Goal: Task Accomplishment & Management: Manage account settings

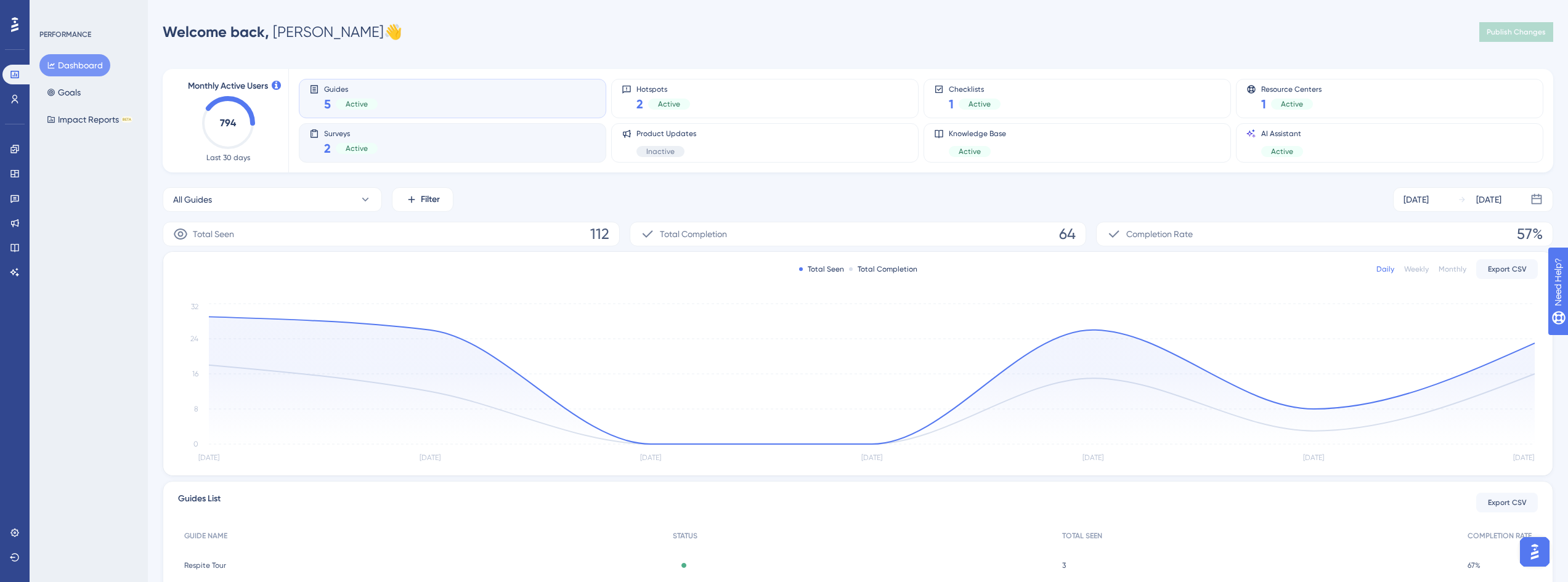
click at [492, 145] on div "Surveys 2 Active" at bounding box center [452, 143] width 286 height 28
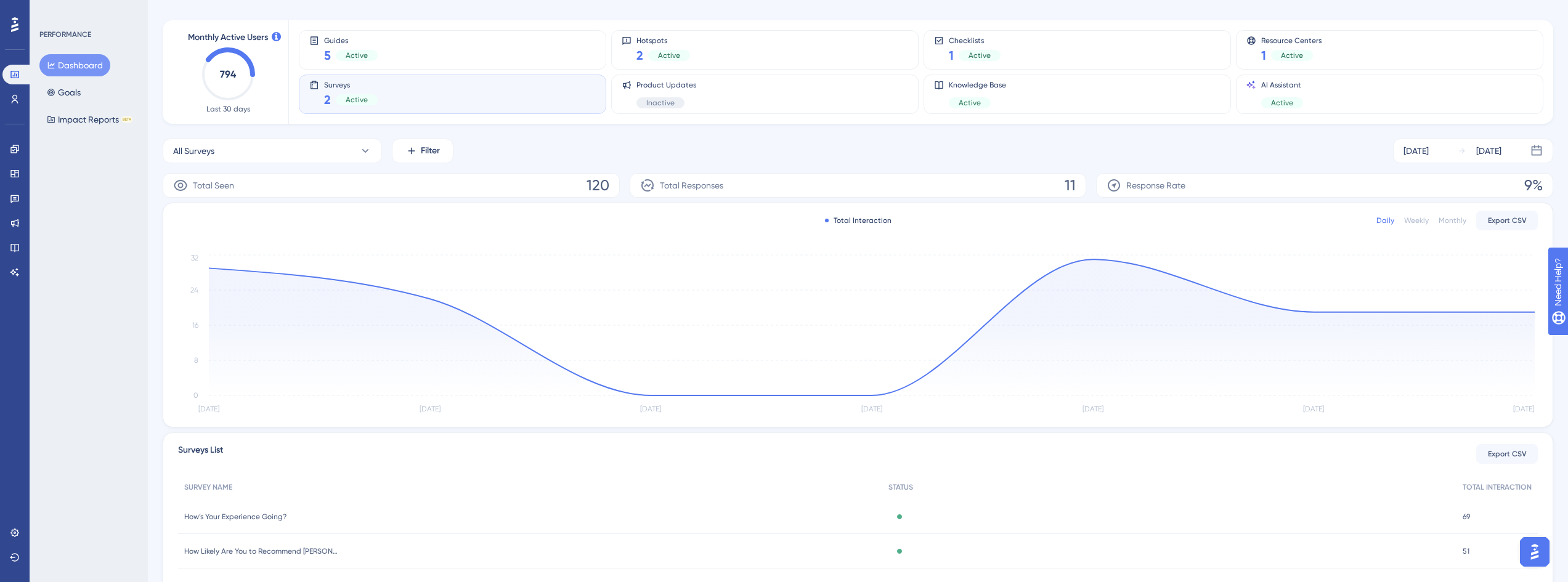
scroll to position [115, 0]
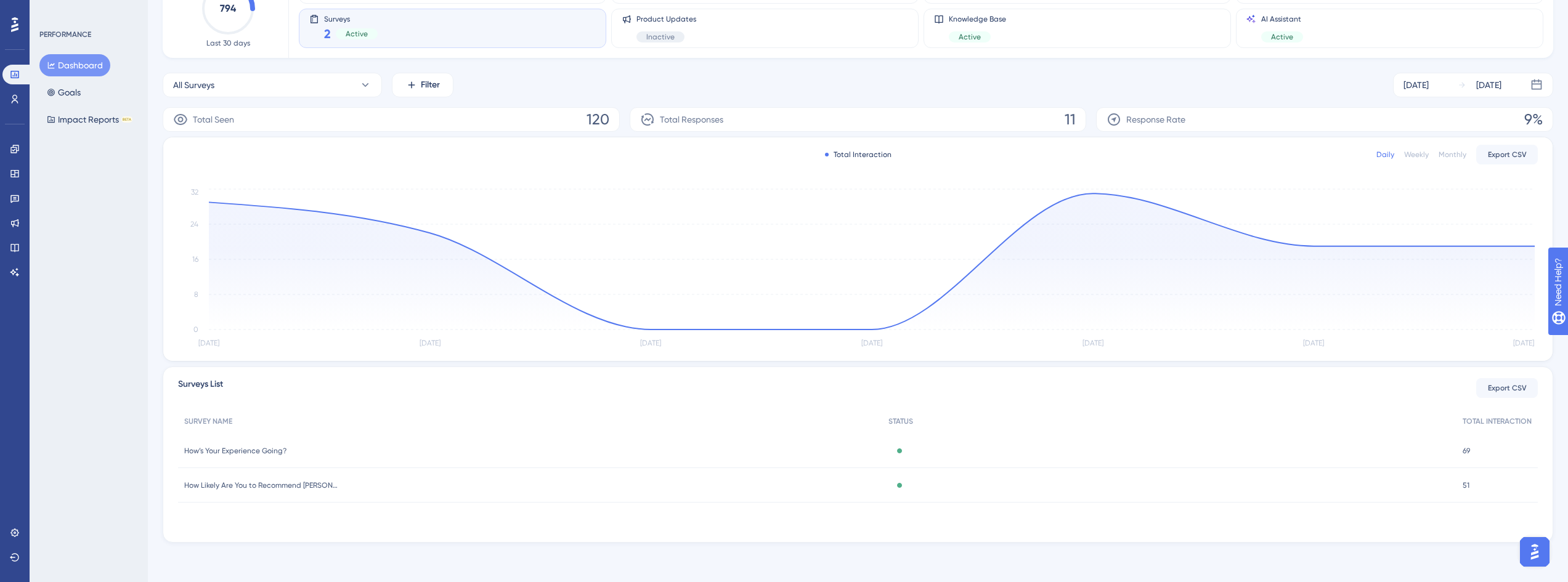
click at [284, 452] on span "How’s Your Experience Going?" at bounding box center [235, 451] width 102 height 10
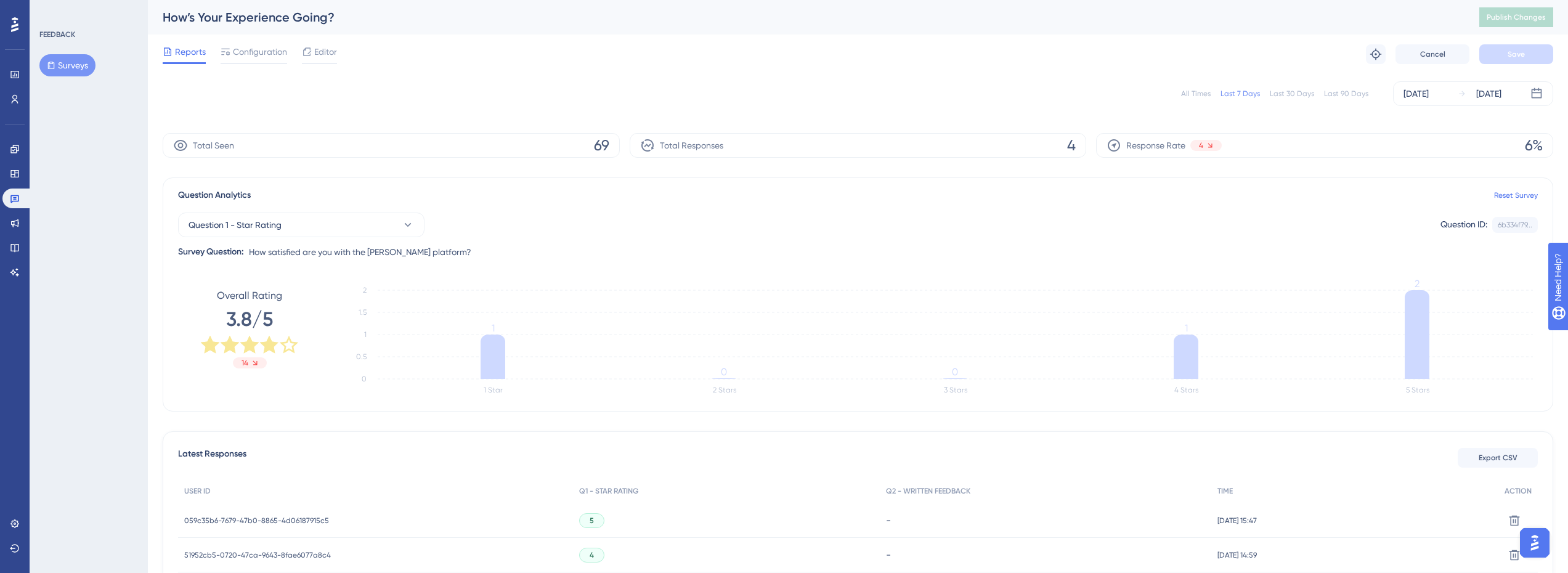
click at [1353, 97] on div "Last 90 Days" at bounding box center [1346, 94] width 44 height 10
click at [85, 70] on button "Surveys" at bounding box center [67, 65] width 56 height 22
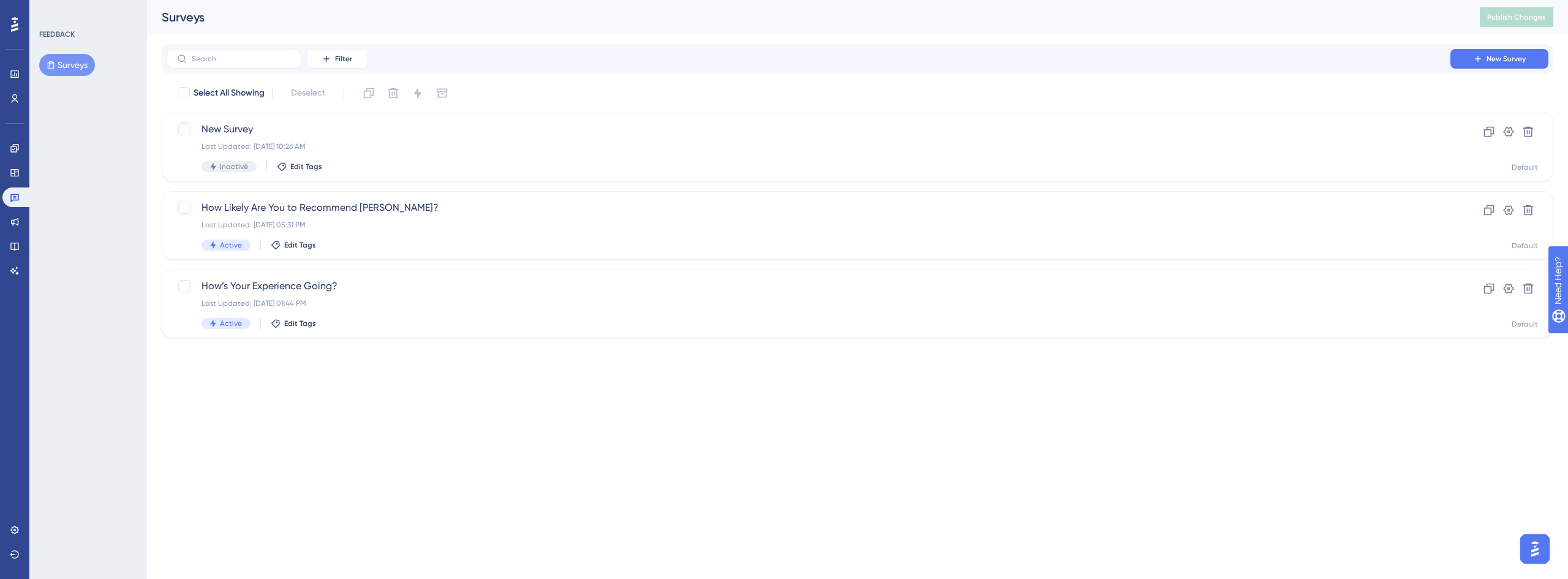
click at [357, 214] on div "LEAVE A REVIEW COPY SHARE LINK" at bounding box center [783, 309] width 1568 height 579
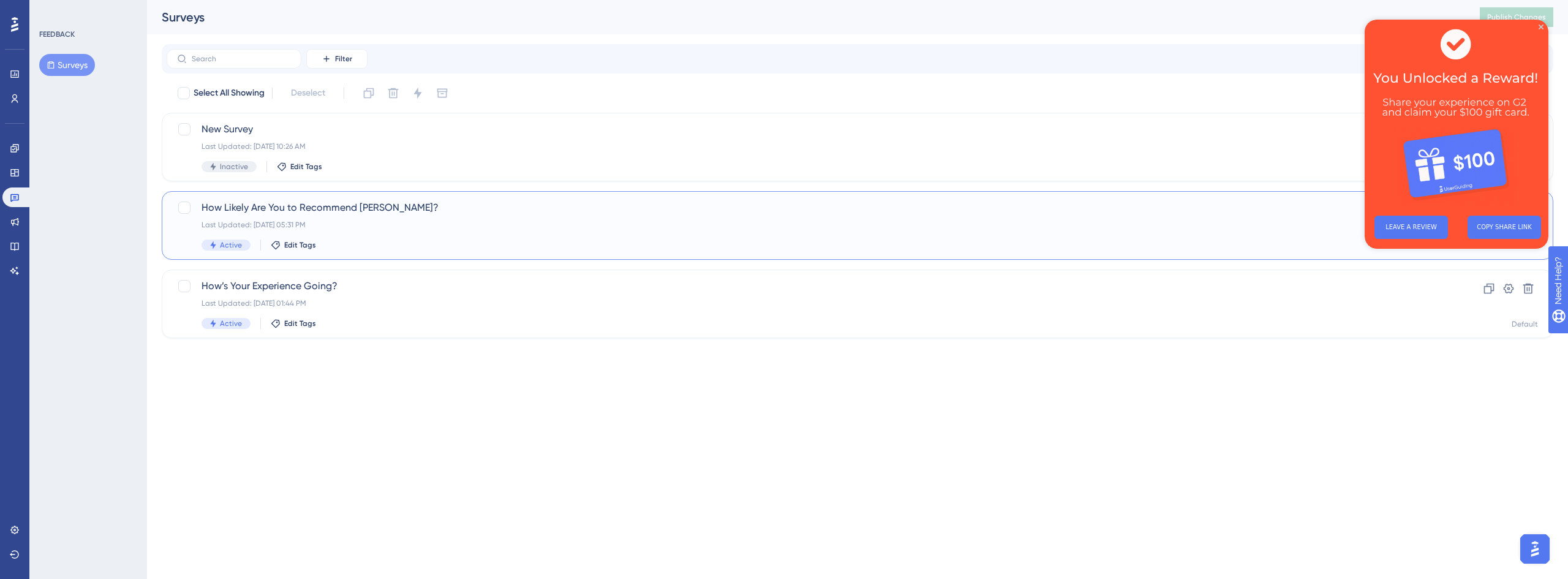
click at [342, 205] on span "How Likely Are You to Recommend [PERSON_NAME]?" at bounding box center [808, 208] width 1214 height 14
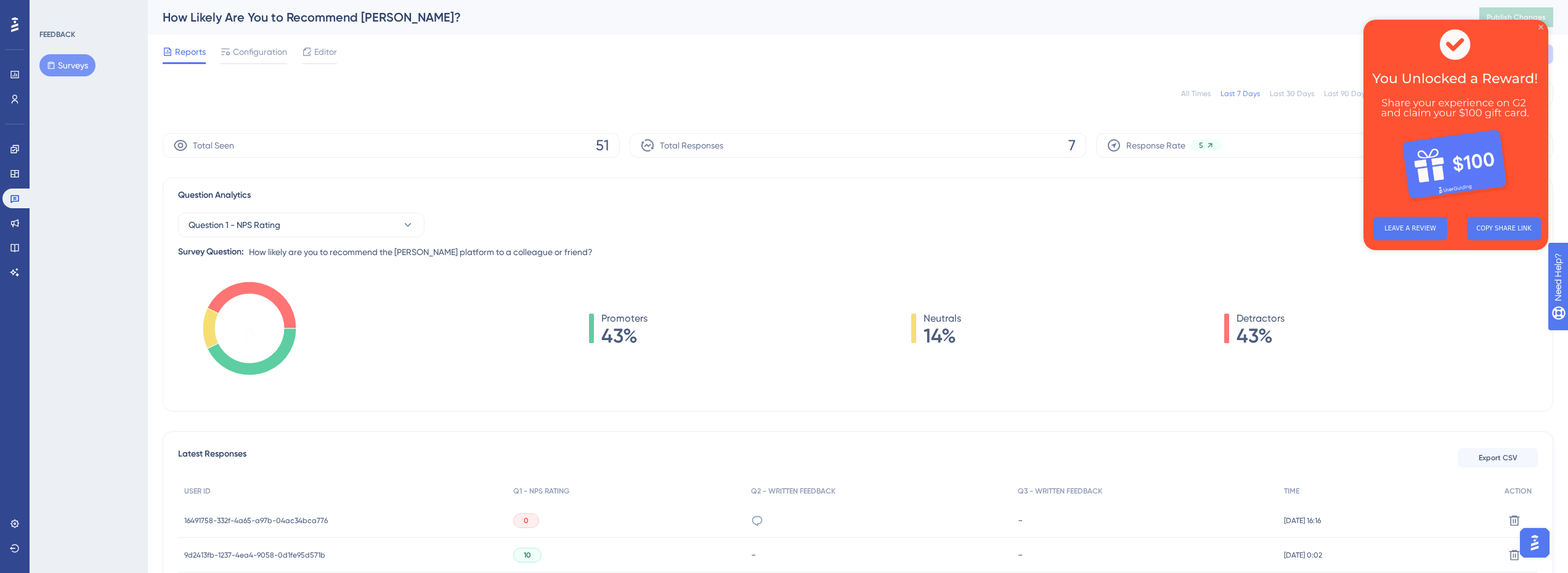
drag, startPoint x: 2891, startPoint y: 57, endPoint x: 1540, endPoint y: 27, distance: 1351.3
click at [1540, 27] on icon "Close Preview" at bounding box center [1540, 26] width 5 height 5
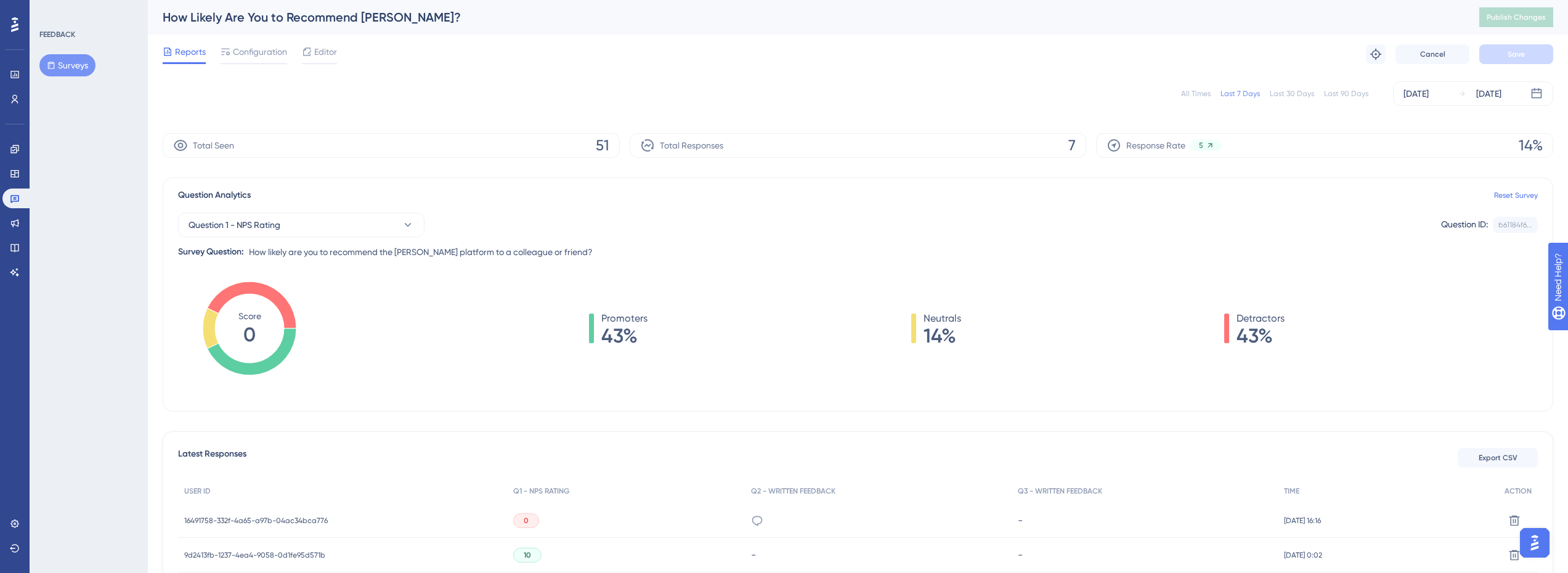
click at [1346, 93] on div "Last 90 Days" at bounding box center [1346, 94] width 44 height 10
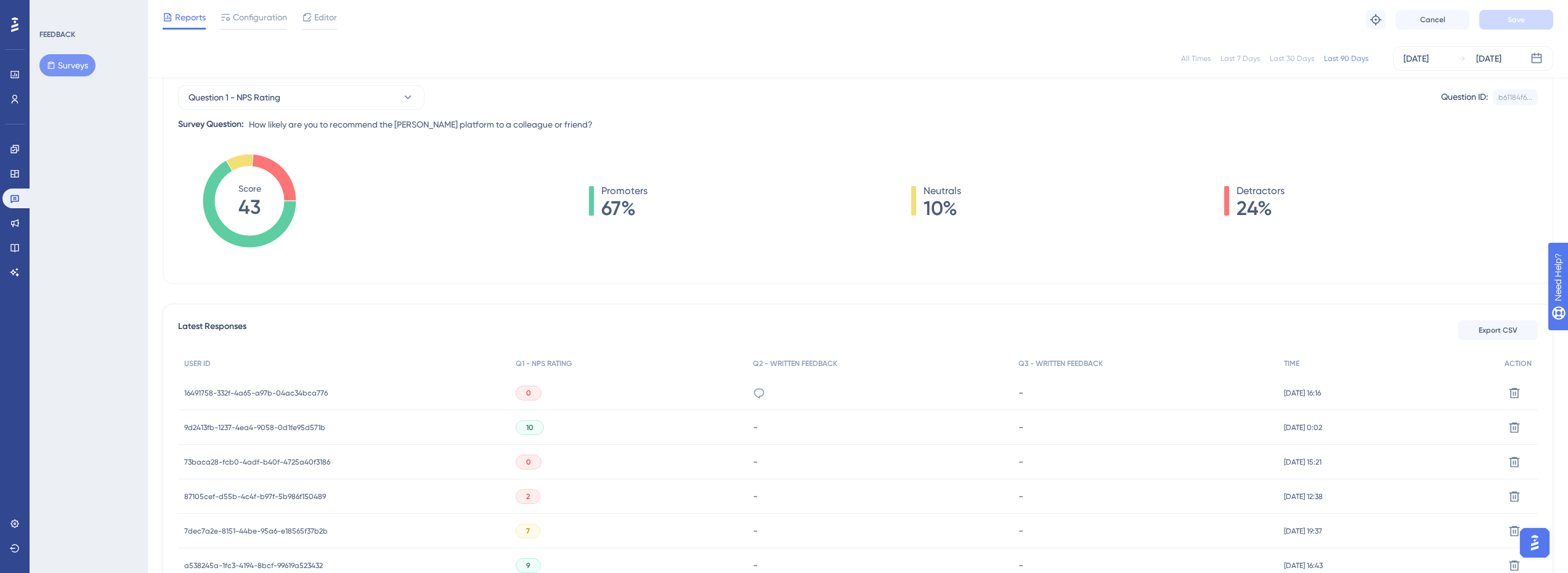
scroll to position [123, 0]
click at [303, 391] on span "16491758-332f-4a65-a97b-04ac34bca776" at bounding box center [256, 393] width 144 height 10
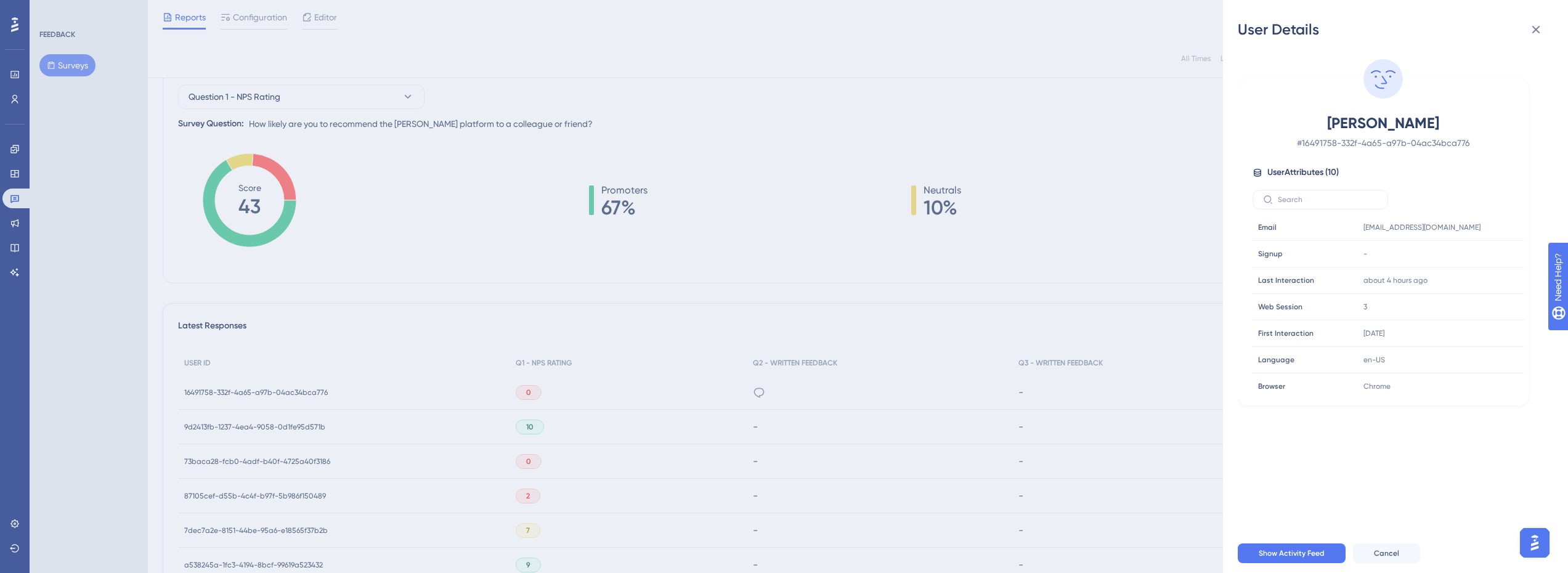
click at [749, 396] on div "User Details [PERSON_NAME] # 16491758-332f-4a65-a97b-04ac34bca776 User Attribut…" at bounding box center [784, 286] width 1568 height 573
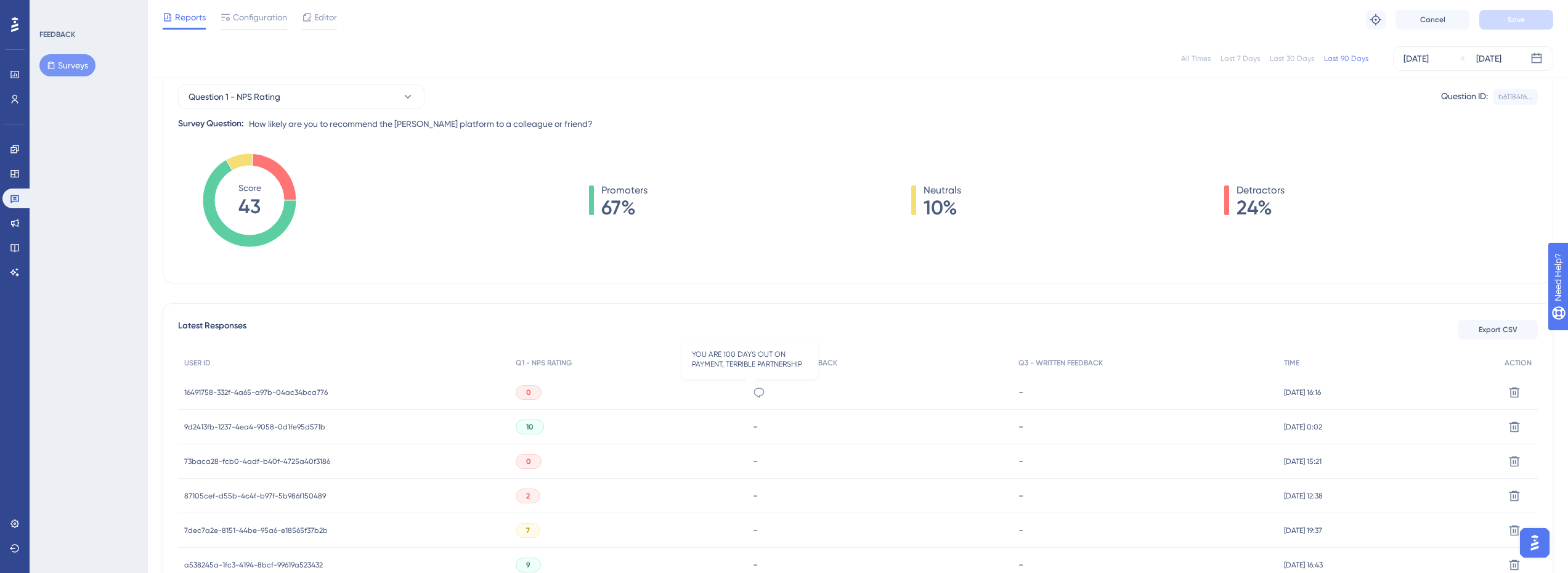
click at [753, 391] on icon at bounding box center [759, 393] width 13 height 13
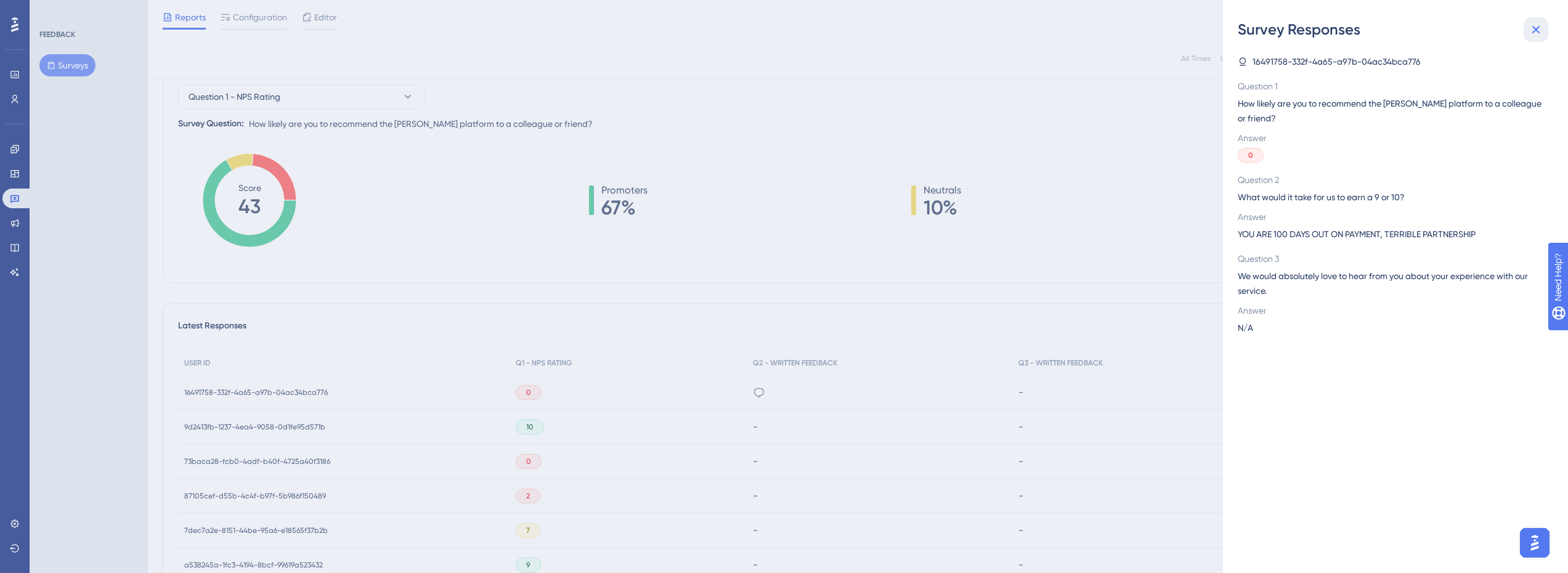
drag, startPoint x: 1539, startPoint y: 34, endPoint x: 1498, endPoint y: 90, distance: 69.4
click at [1539, 34] on icon at bounding box center [1536, 30] width 14 height 14
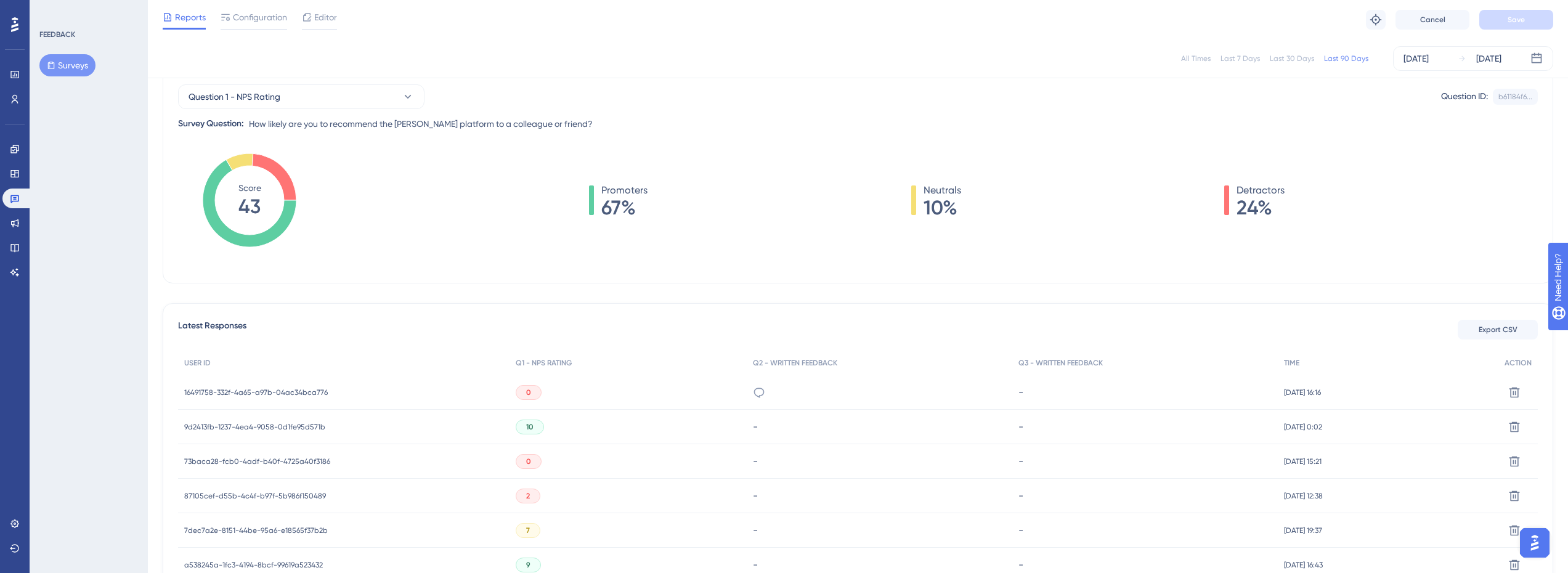
click at [519, 393] on div "0" at bounding box center [528, 393] width 26 height 14
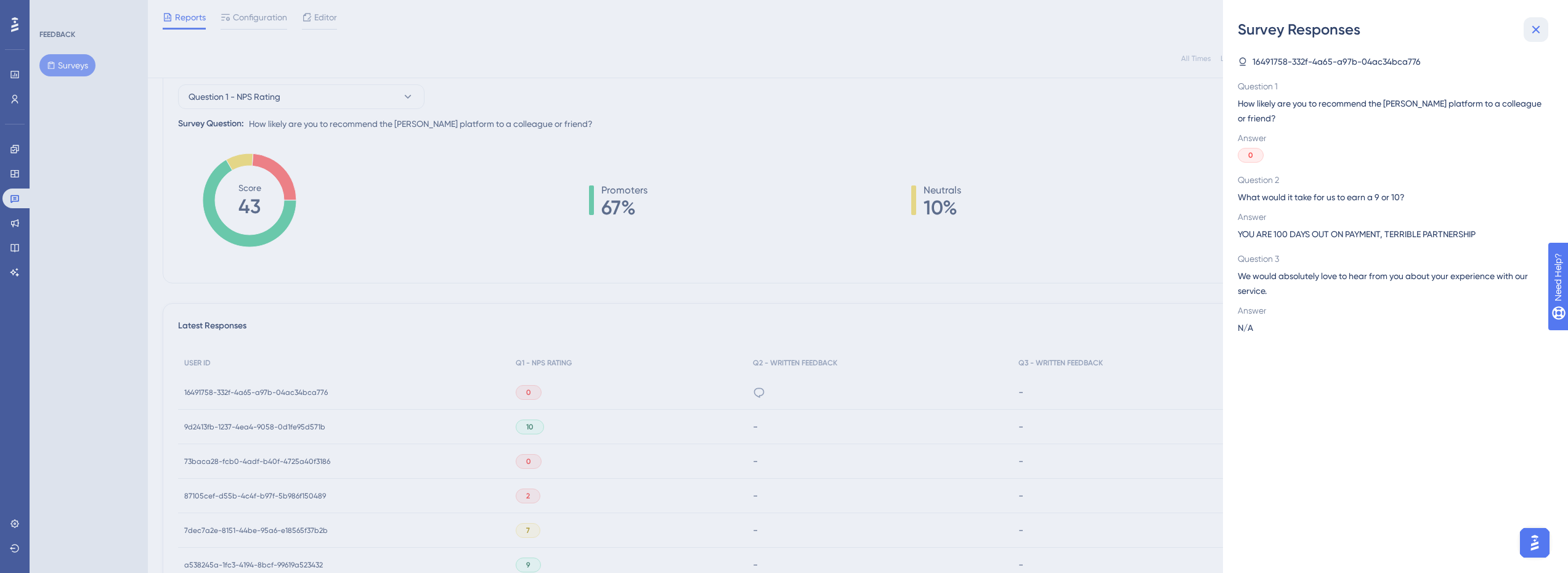
drag, startPoint x: 1537, startPoint y: 29, endPoint x: 1508, endPoint y: 40, distance: 31.0
click at [1536, 29] on icon at bounding box center [1536, 30] width 8 height 8
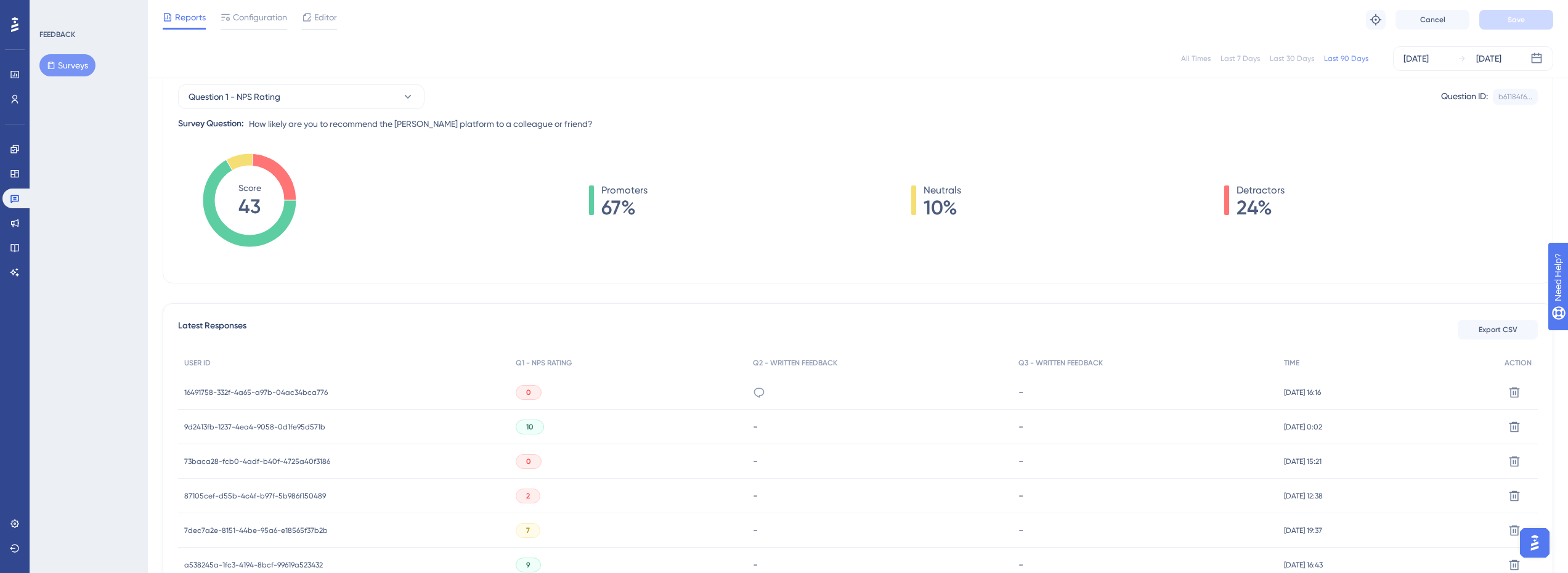
click at [317, 394] on span "16491758-332f-4a65-a97b-04ac34bca776" at bounding box center [256, 393] width 144 height 10
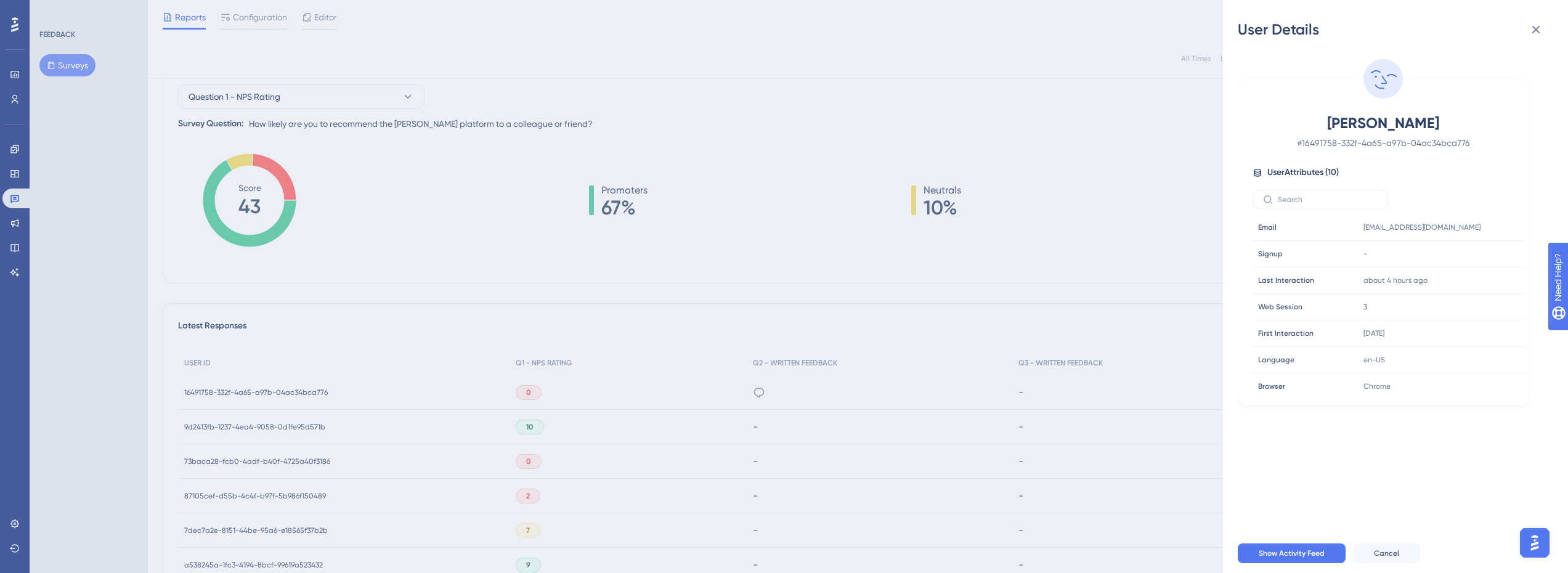
drag, startPoint x: 1332, startPoint y: 120, endPoint x: 1483, endPoint y: 120, distance: 151.0
click at [1483, 120] on span "[PERSON_NAME]" at bounding box center [1382, 123] width 217 height 20
copy span "[PERSON_NAME]"
click at [1475, 226] on icon at bounding box center [1477, 227] width 13 height 13
drag, startPoint x: 319, startPoint y: 248, endPoint x: 481, endPoint y: 267, distance: 163.1
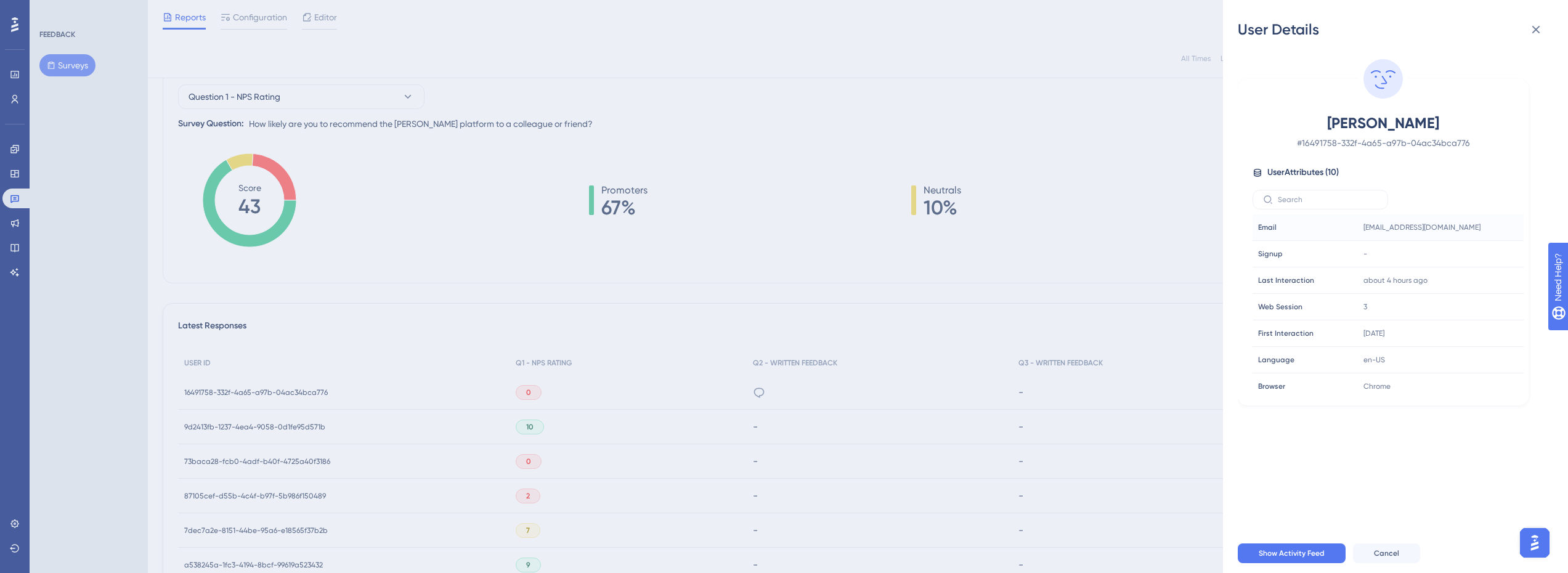
click at [319, 248] on div "User Details [PERSON_NAME] # 16491758-332f-4a65-a97b-04ac34bca776 User Attribut…" at bounding box center [784, 286] width 1568 height 573
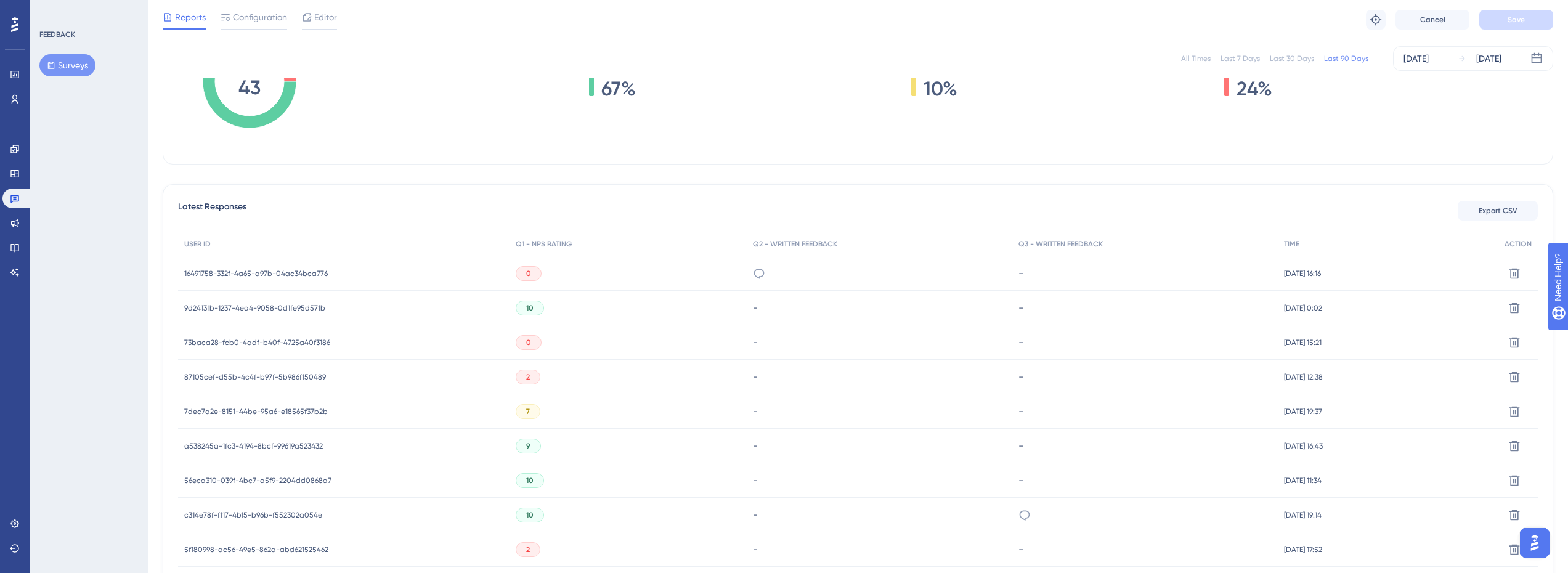
scroll to position [242, 0]
click at [527, 346] on div "0" at bounding box center [528, 343] width 26 height 14
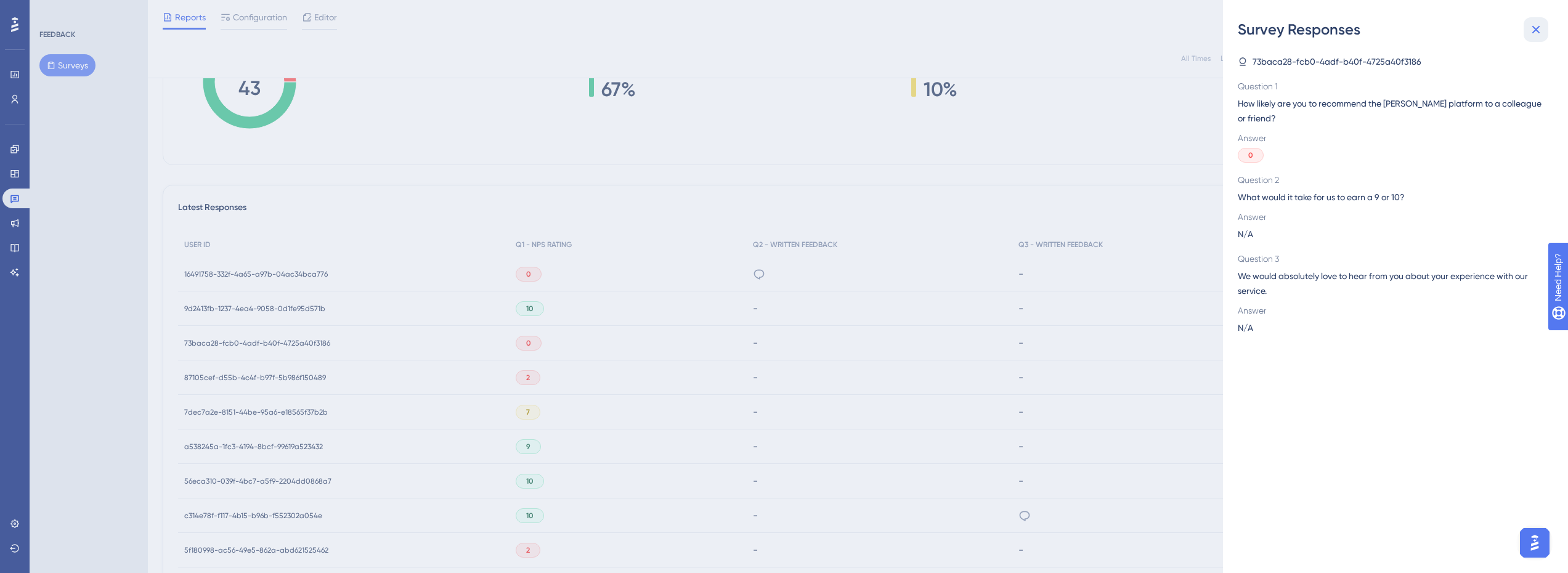
click at [1538, 26] on icon at bounding box center [1536, 30] width 14 height 14
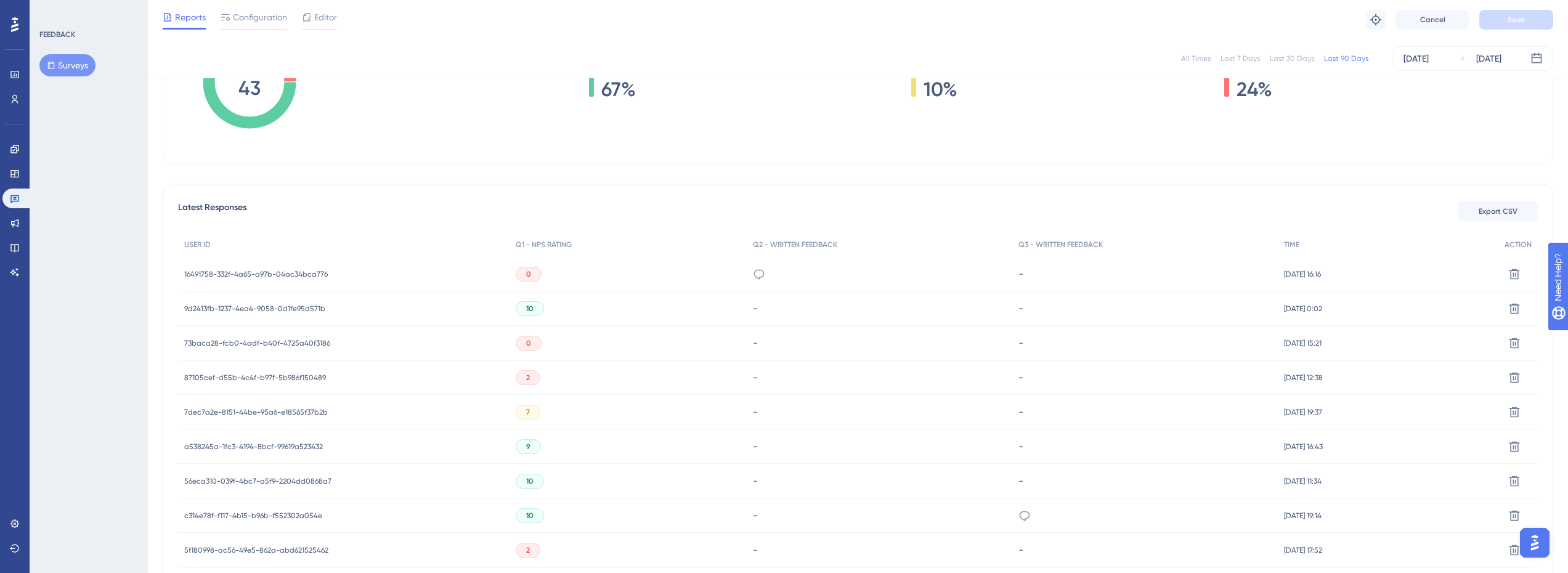
click at [282, 345] on span "73baca28-fcb0-4adf-b40f-4725a40f3186" at bounding box center [257, 343] width 146 height 10
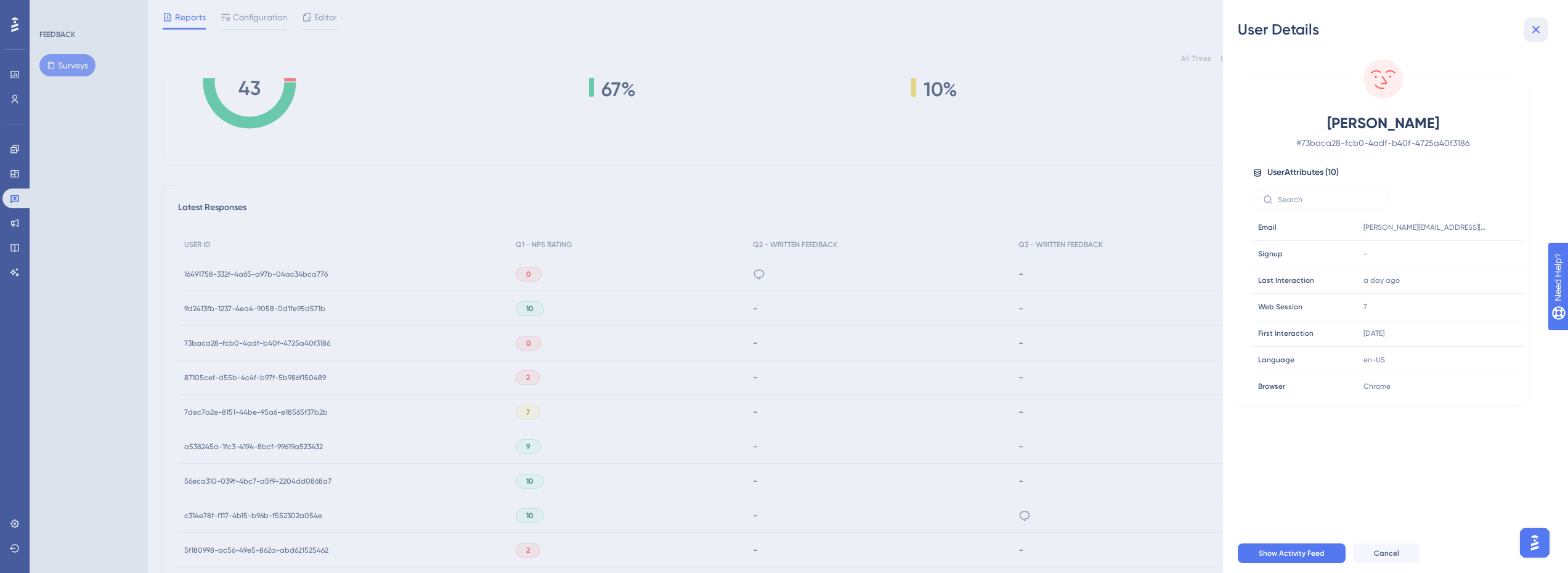
click at [1536, 36] on icon at bounding box center [1536, 30] width 14 height 14
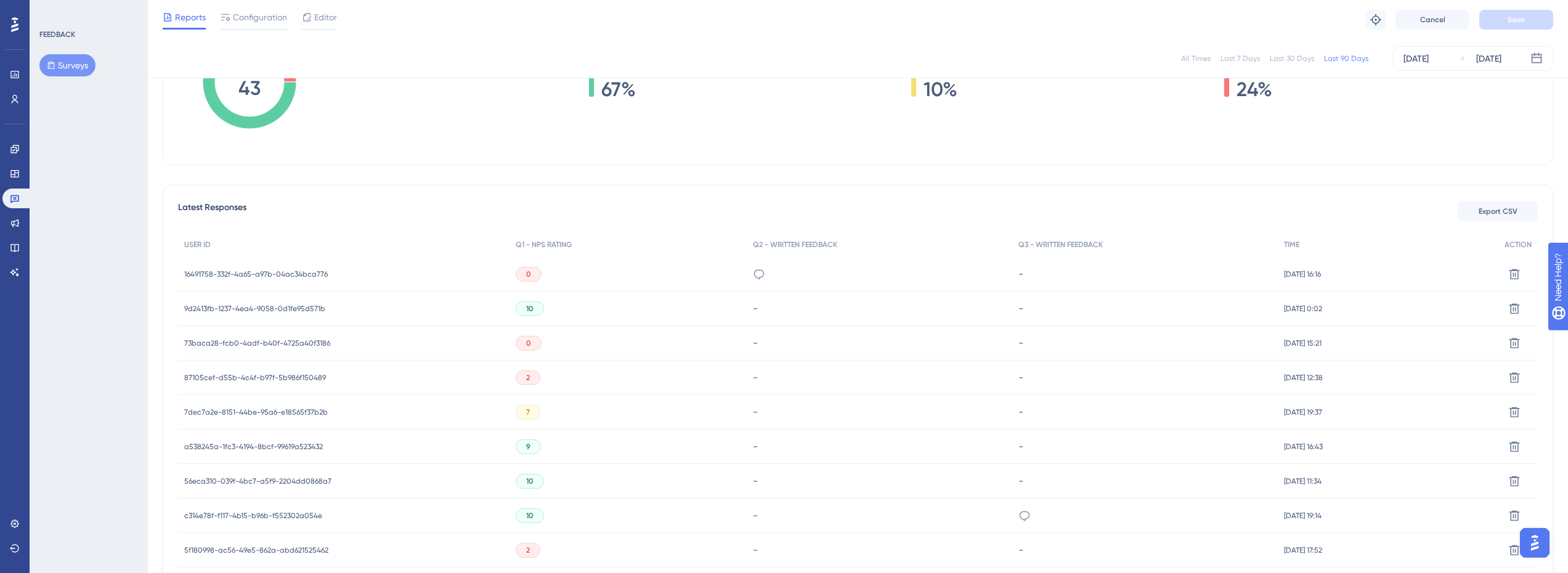
click at [312, 339] on span "73baca28-fcb0-4adf-b40f-4725a40f3186" at bounding box center [257, 343] width 146 height 10
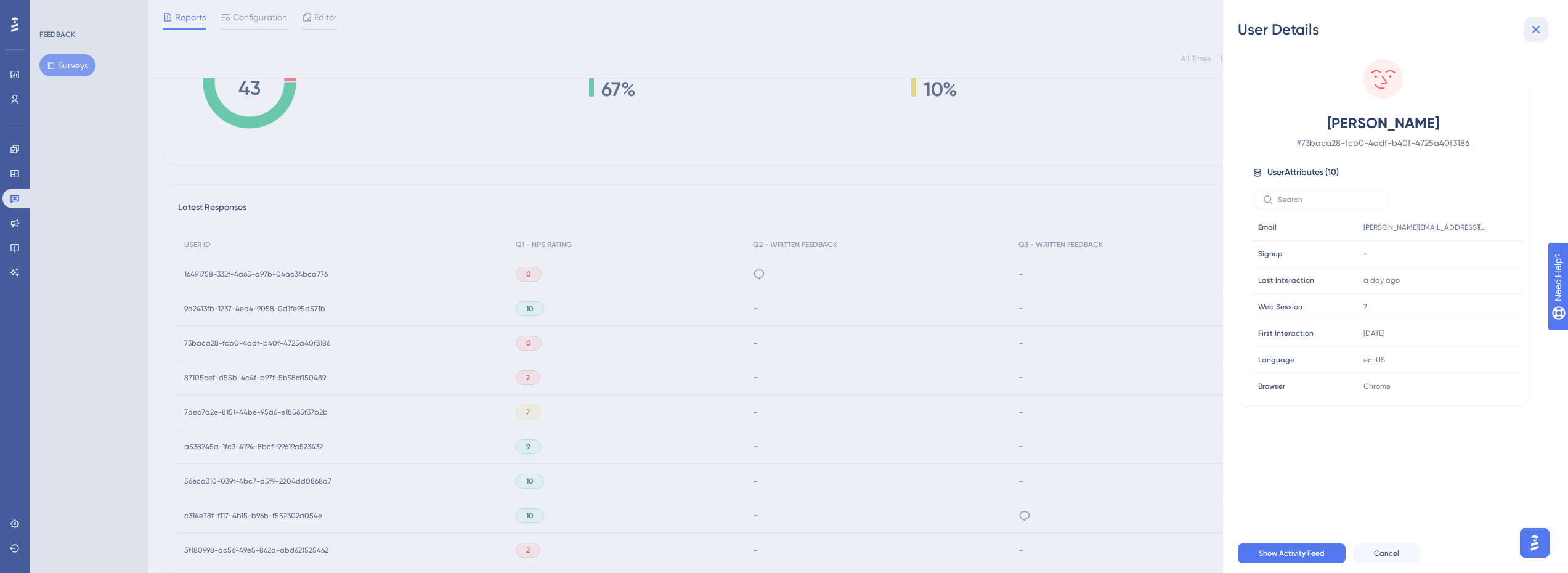
click at [1533, 24] on icon at bounding box center [1536, 30] width 14 height 14
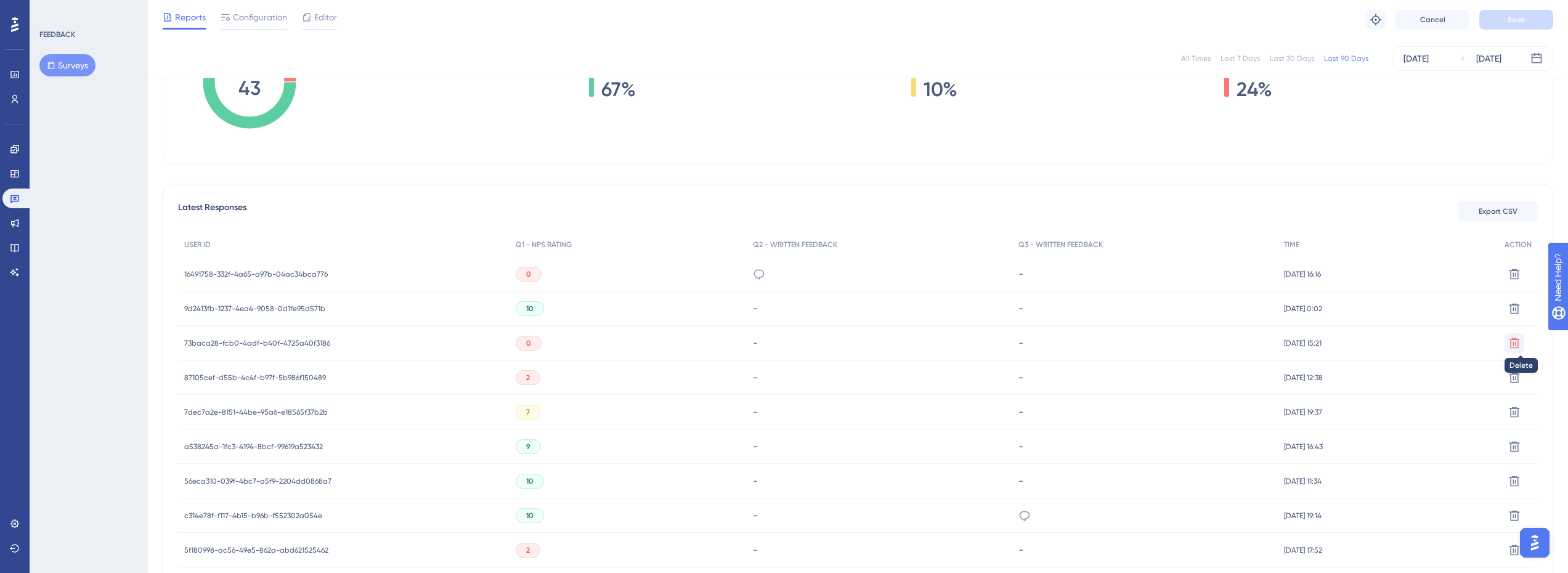
click at [1514, 350] on button at bounding box center [1514, 343] width 20 height 20
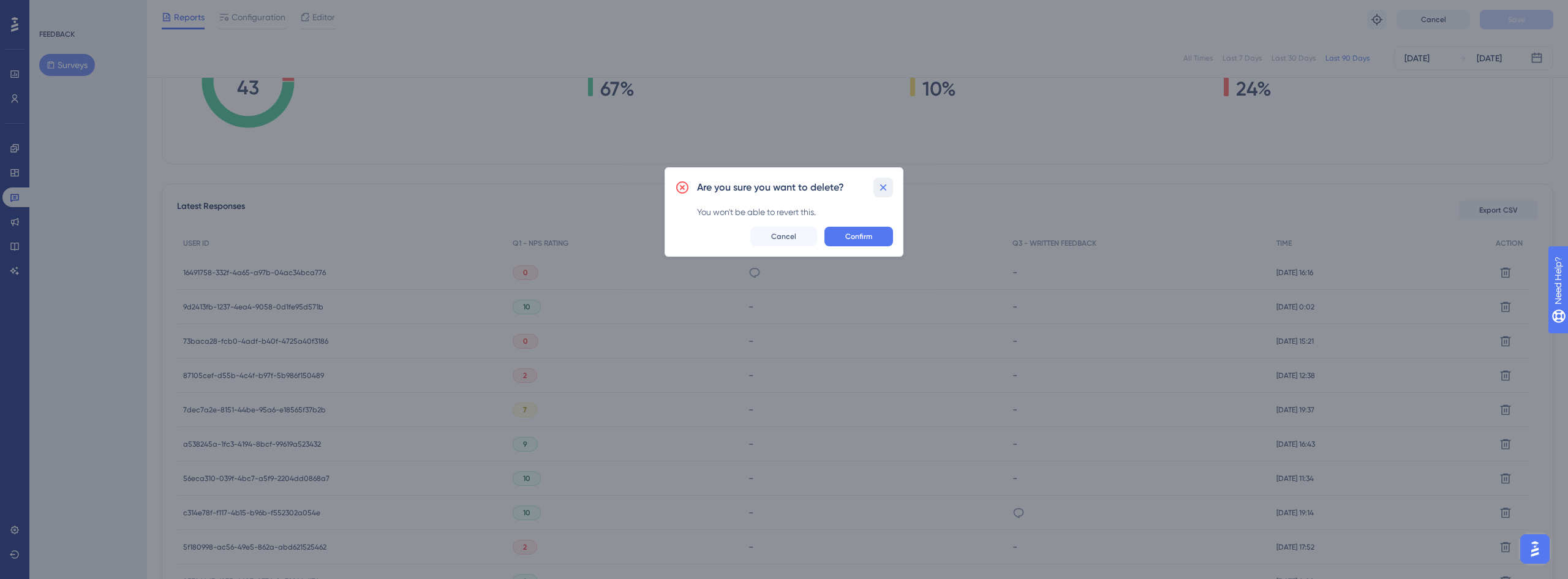
click at [888, 186] on icon at bounding box center [883, 187] width 12 height 12
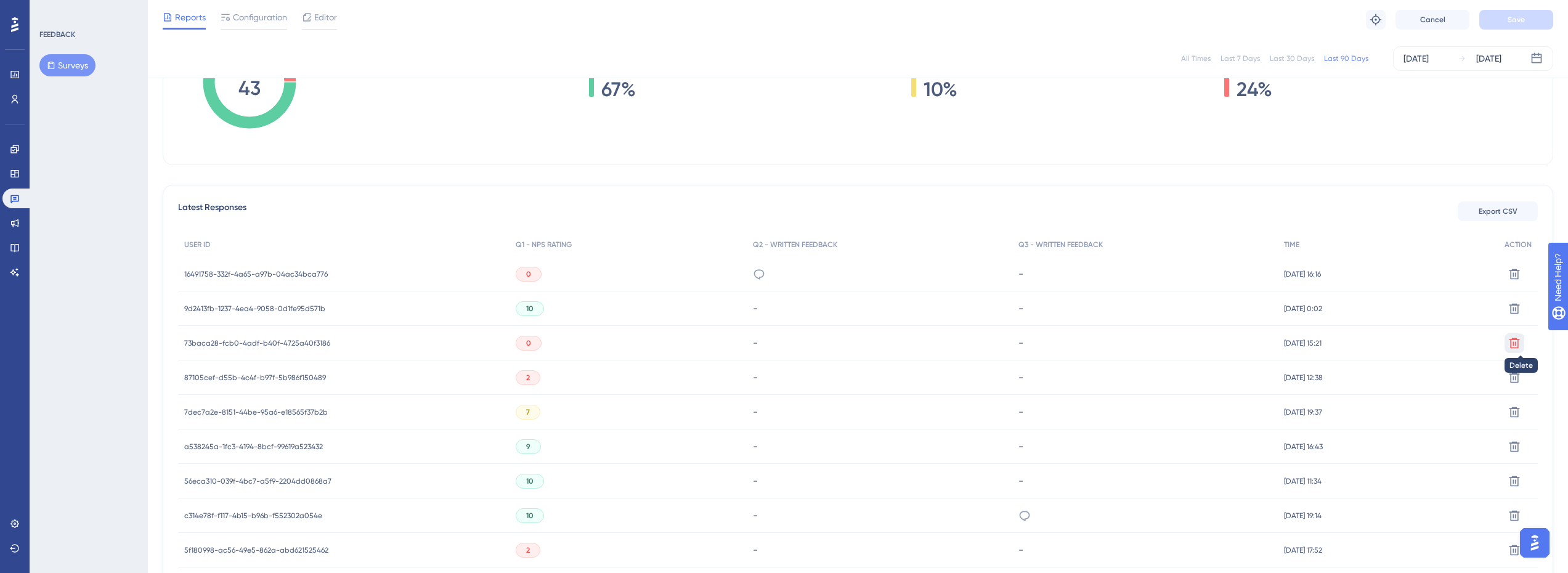
click at [1519, 343] on icon at bounding box center [1515, 343] width 11 height 11
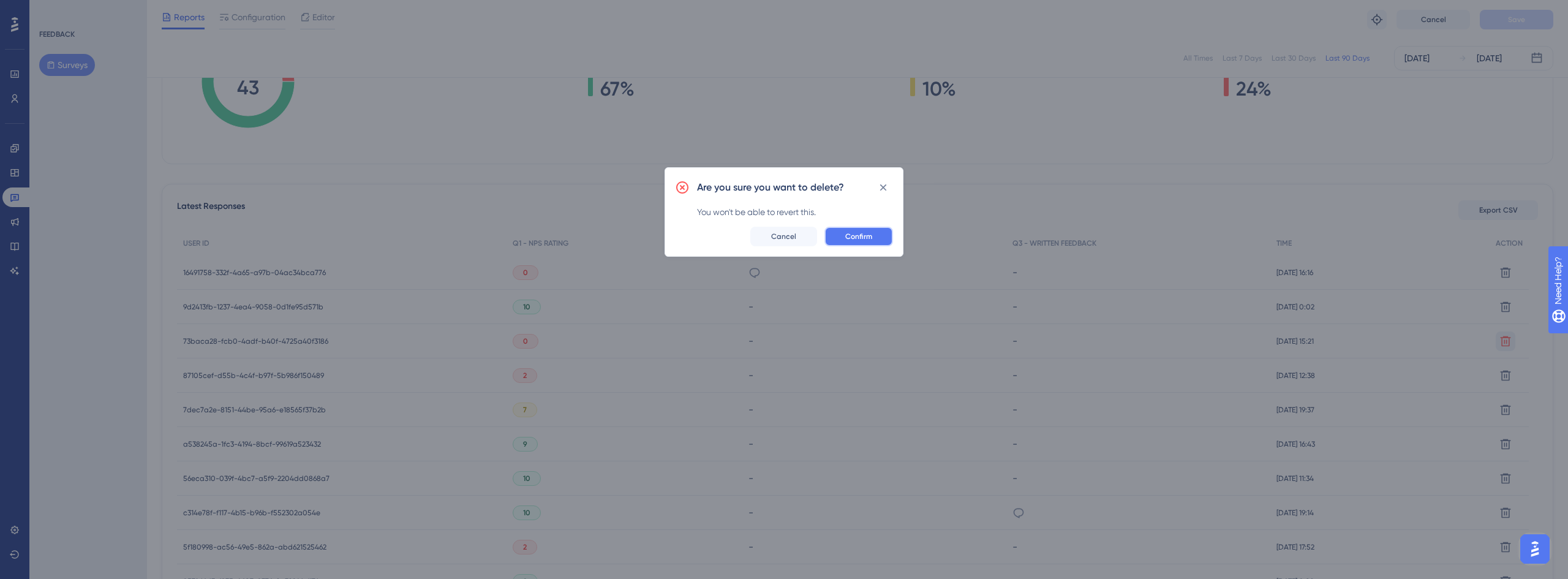
click at [874, 231] on button "Confirm" at bounding box center [859, 236] width 69 height 20
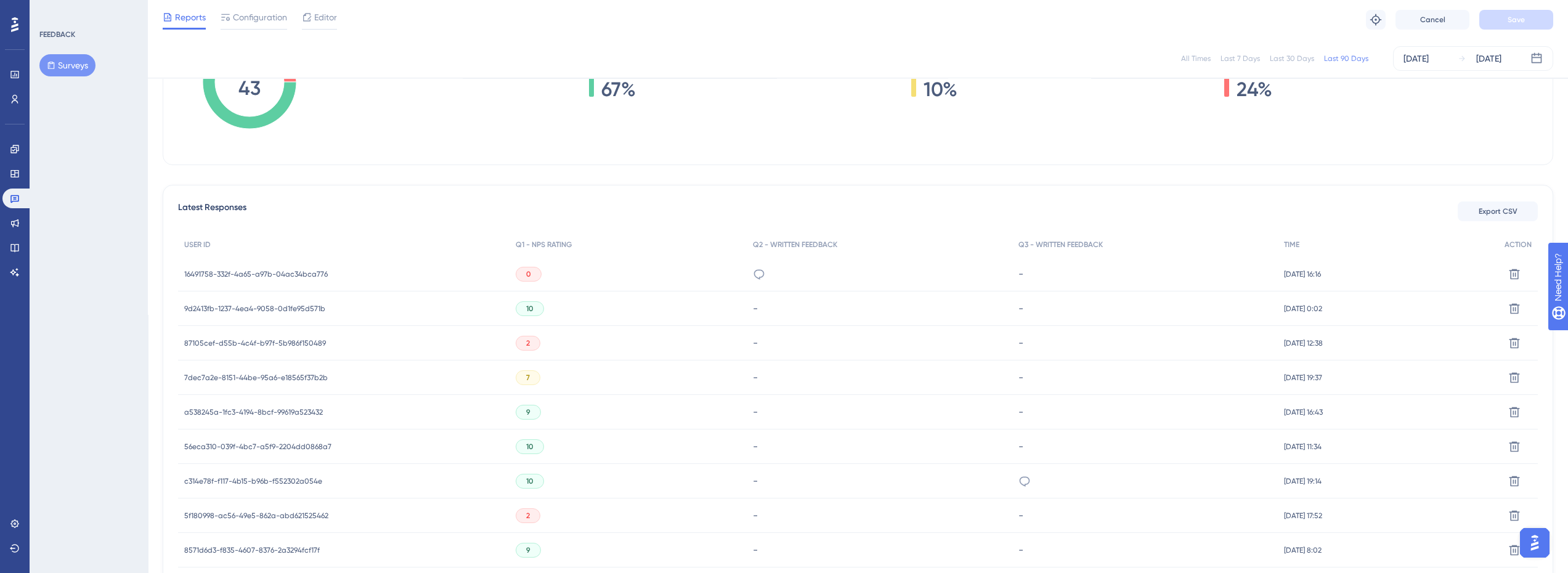
scroll to position [0, 0]
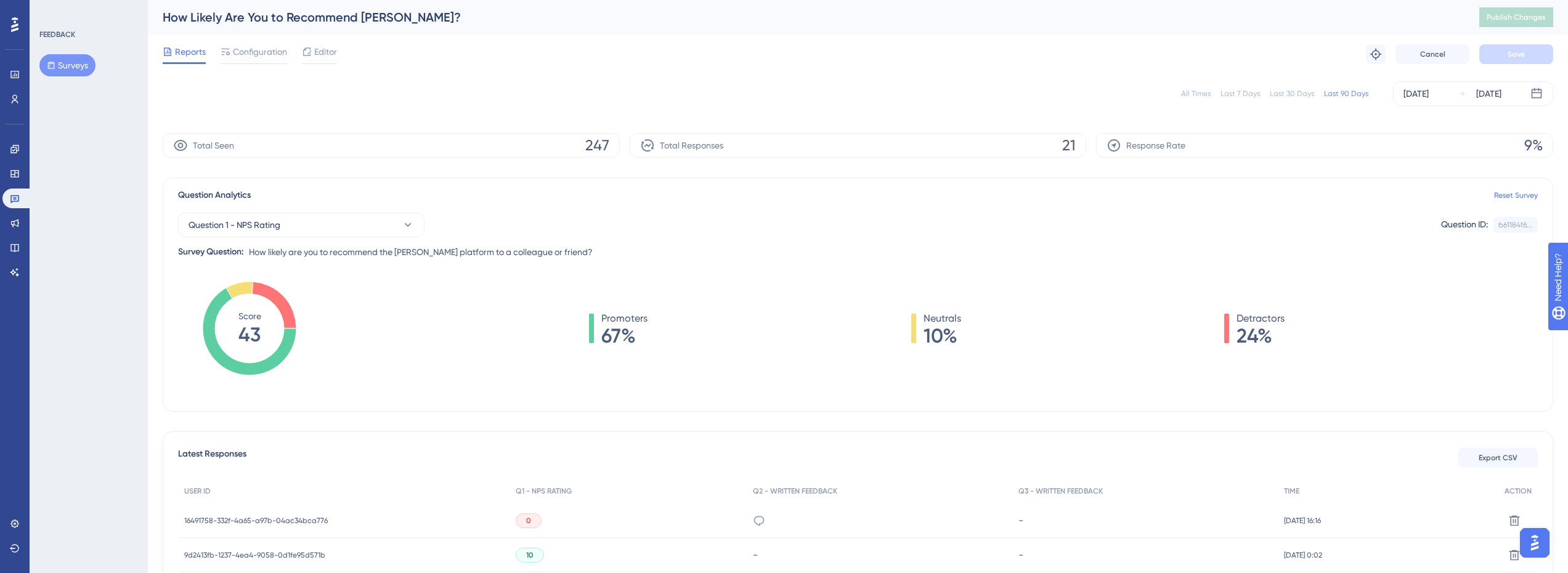
click at [1278, 93] on div "Last 30 Days" at bounding box center [1292, 94] width 44 height 10
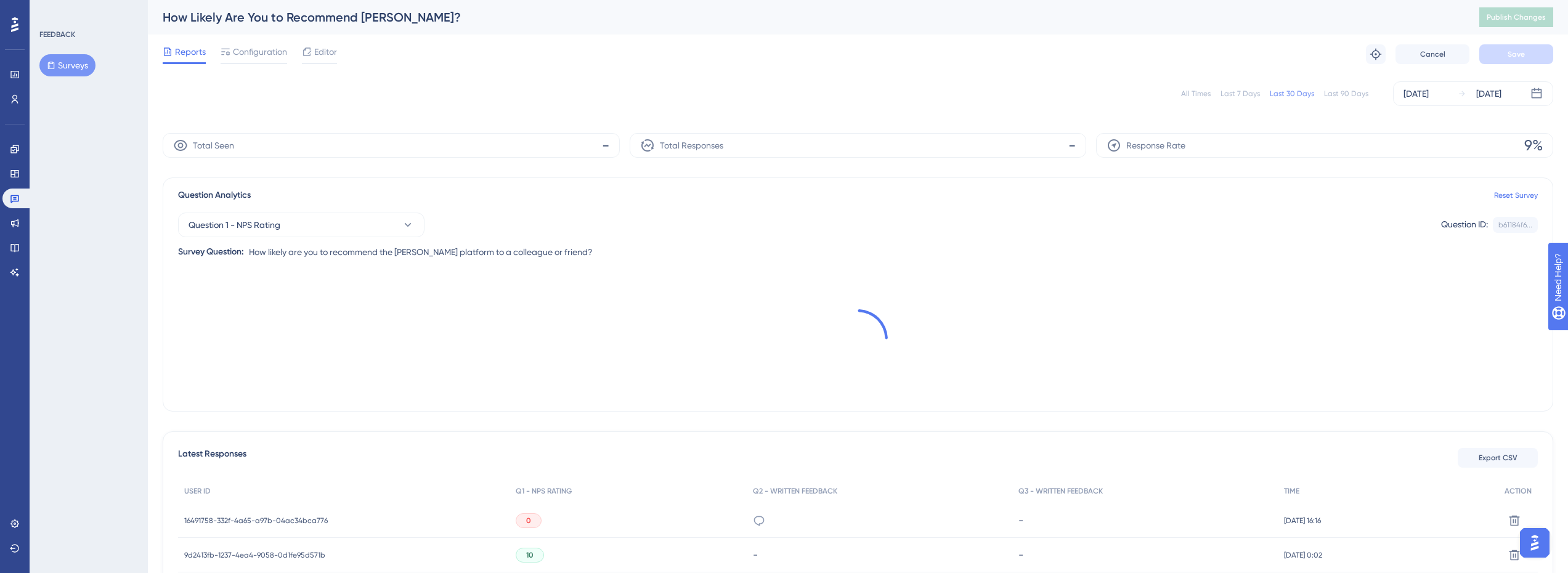
click at [1364, 96] on div "Last 90 Days" at bounding box center [1346, 94] width 44 height 10
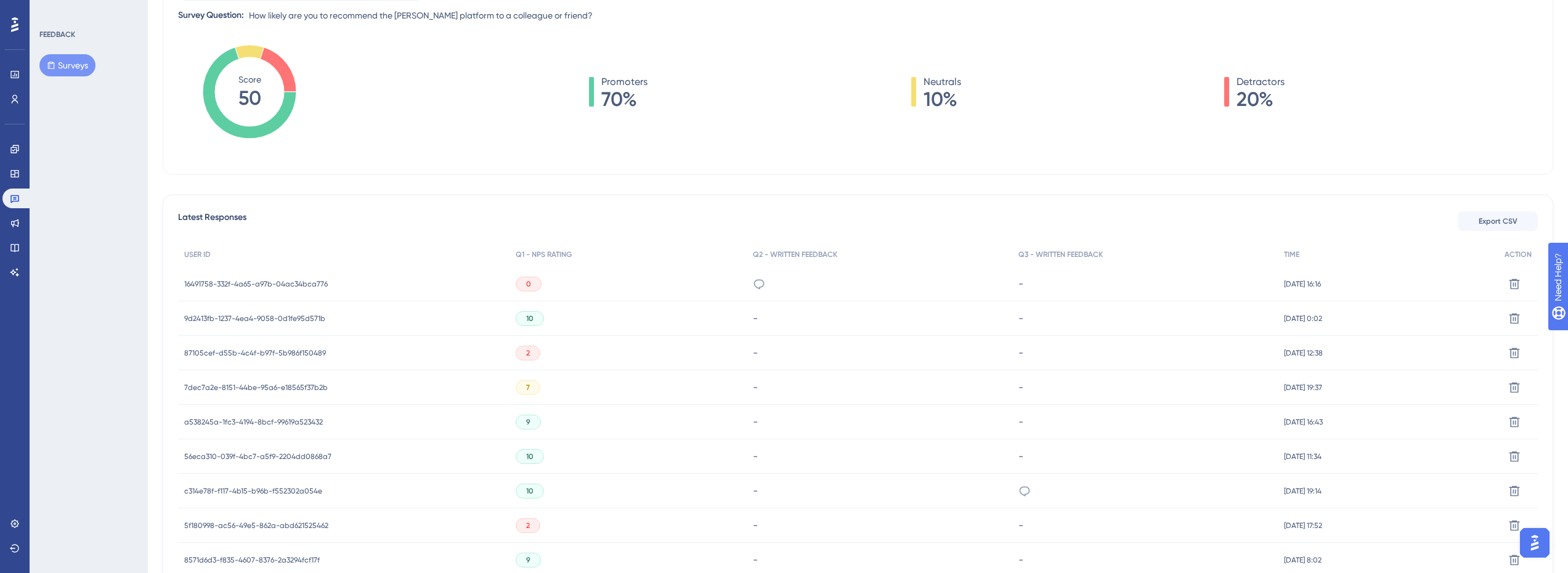
scroll to position [246, 0]
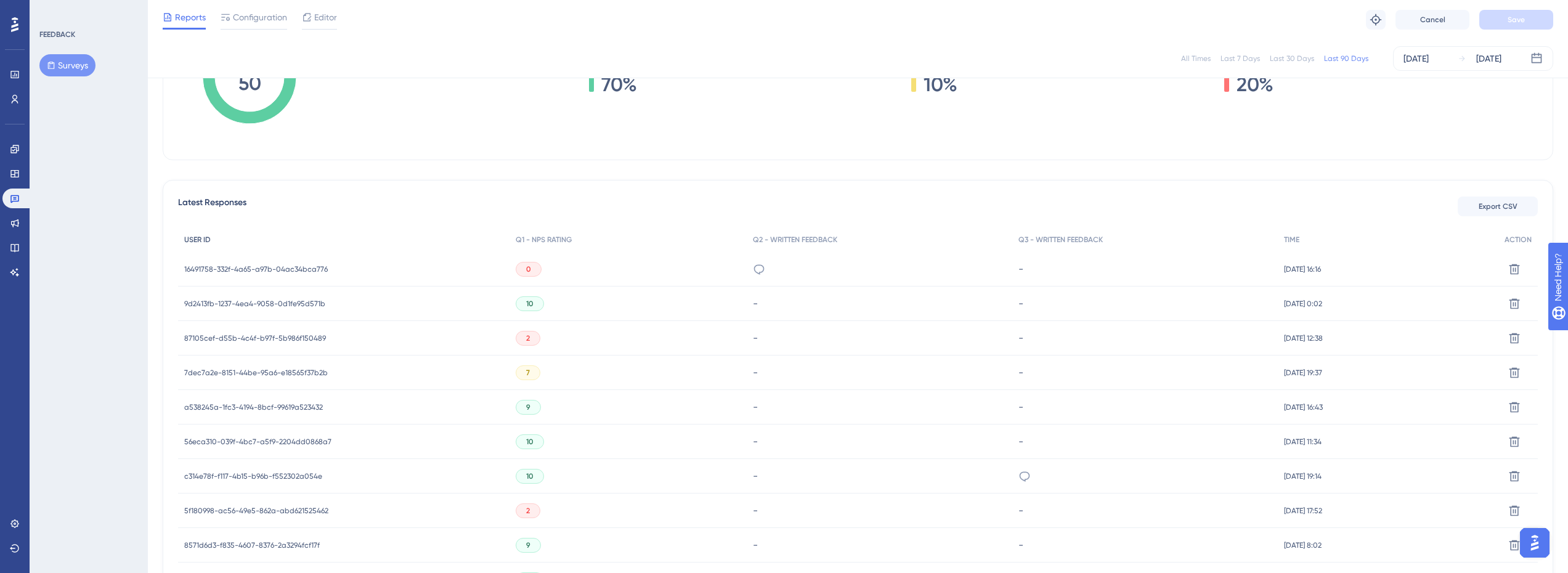
click at [421, 229] on div "USER ID" at bounding box center [344, 240] width 332 height 25
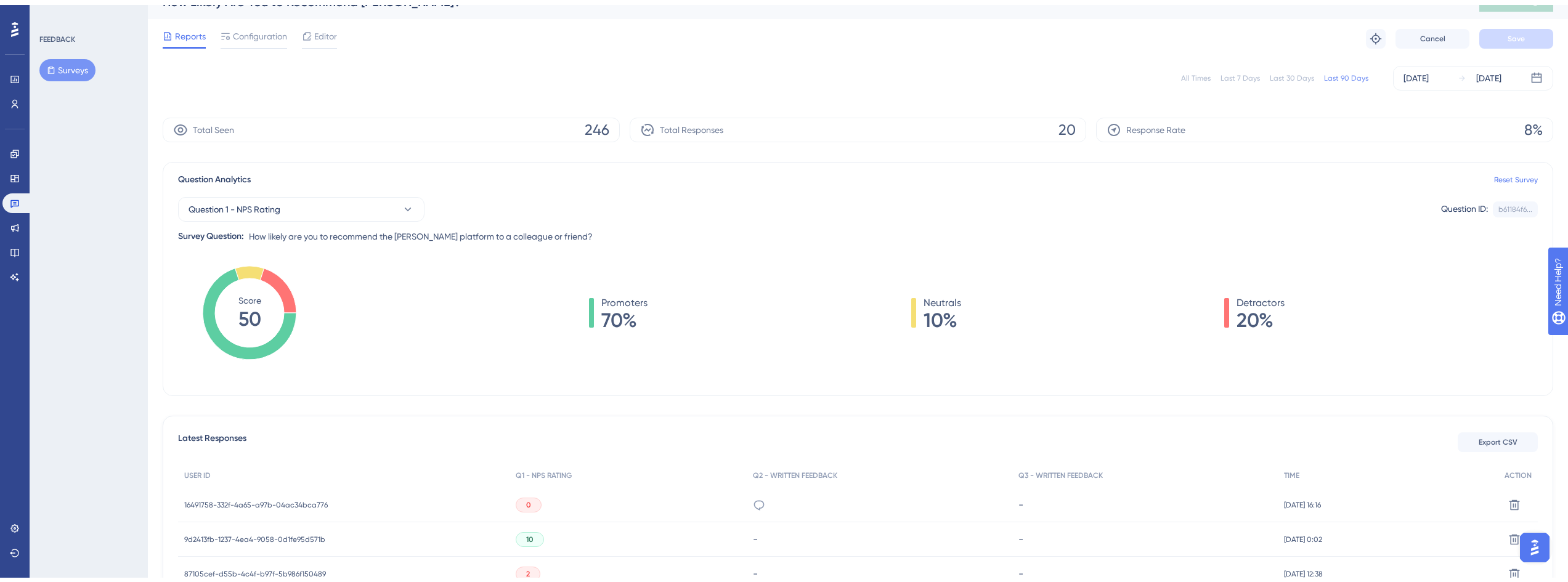
scroll to position [0, 0]
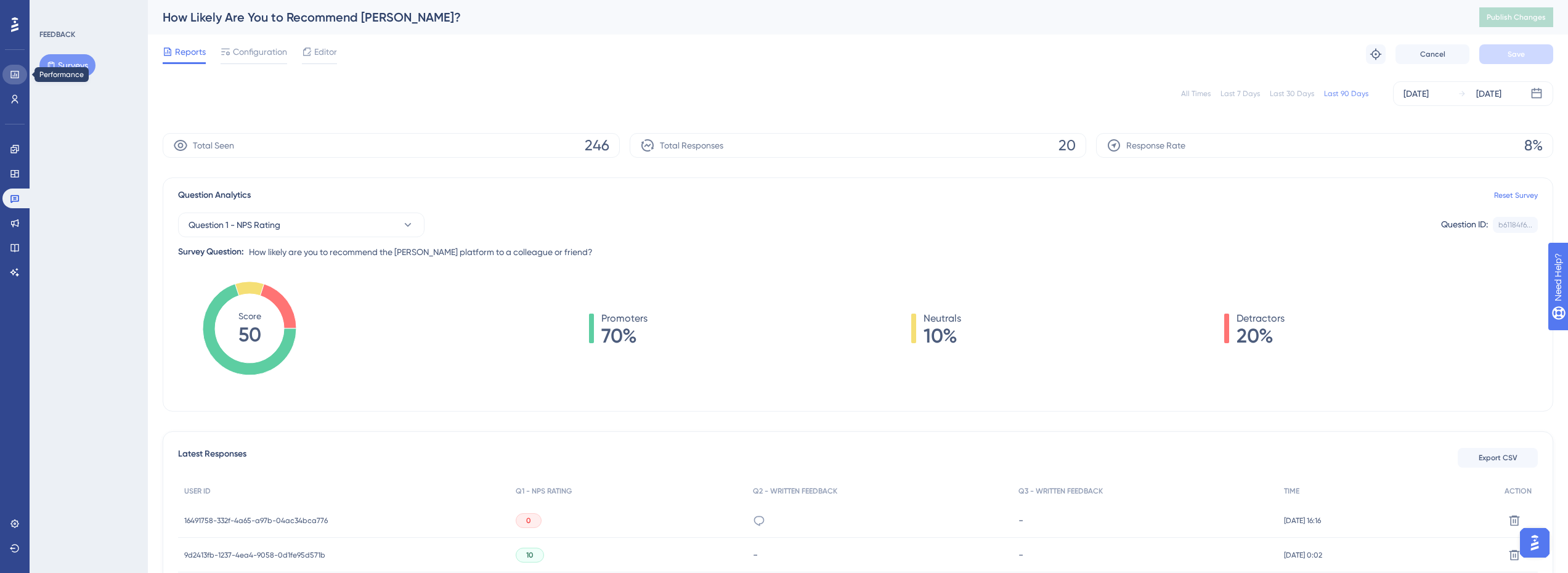
click at [14, 67] on link at bounding box center [14, 74] width 24 height 20
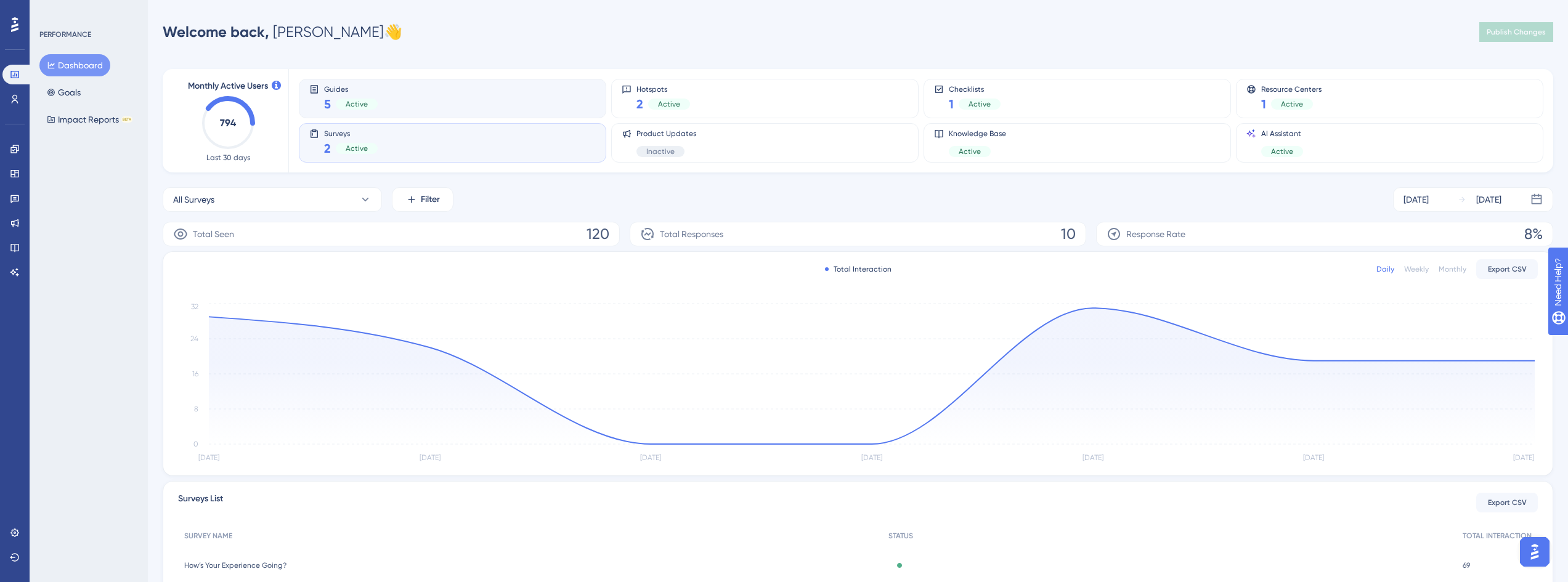
click at [400, 103] on div "Guides 5 Active" at bounding box center [452, 98] width 286 height 28
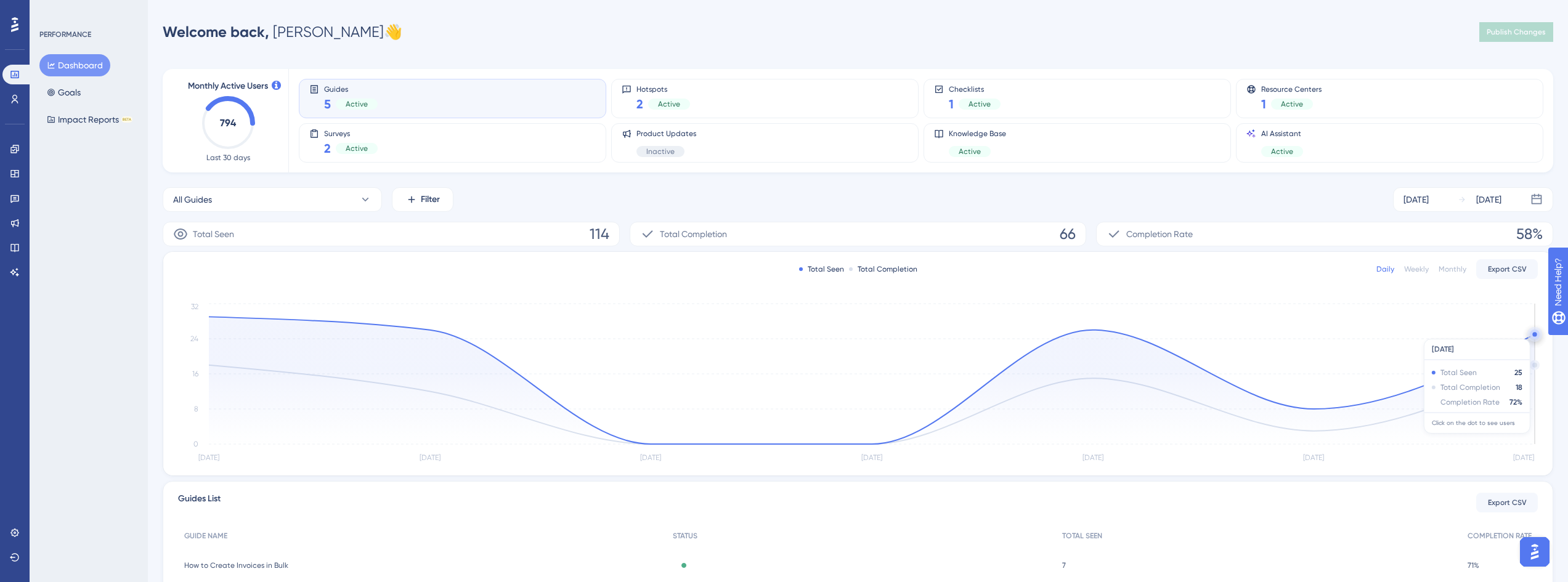
click at [1533, 332] on circle at bounding box center [1534, 334] width 10 height 10
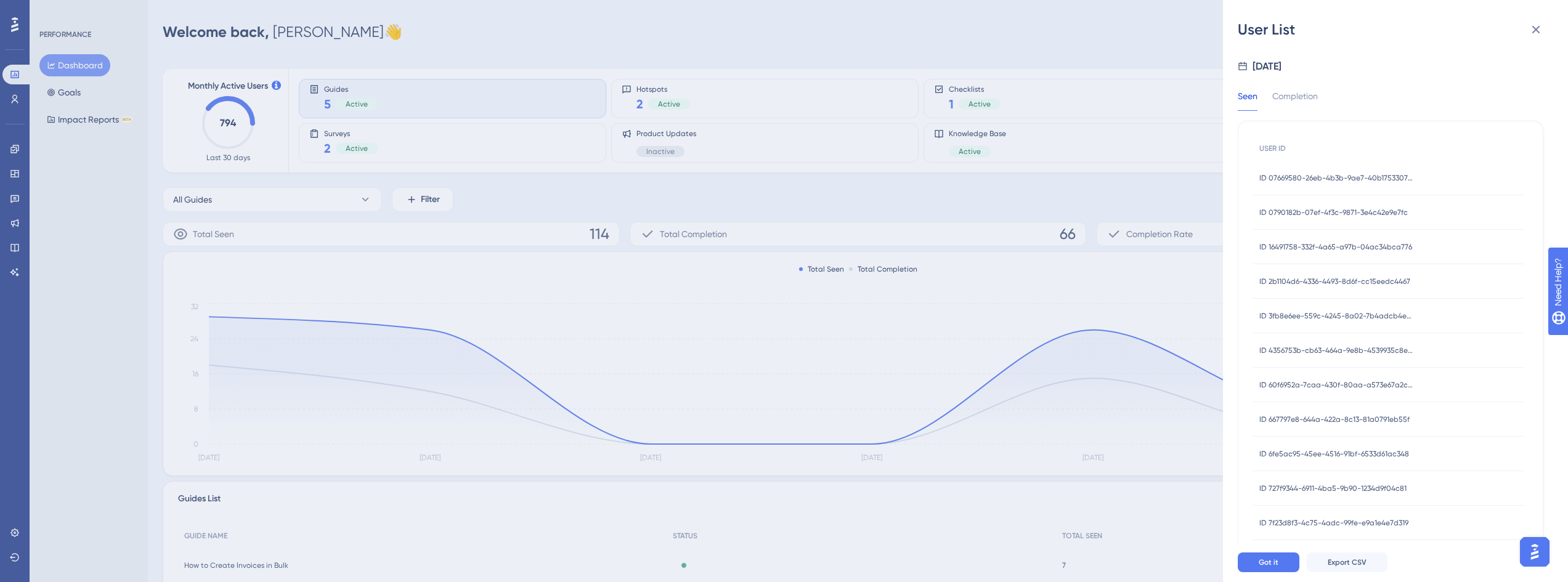
click at [1018, 257] on div "User List [DATE] Seen Completion USER ID ID 07669580-26eb-4b3b-9ae7-40b17533076…" at bounding box center [784, 291] width 1568 height 582
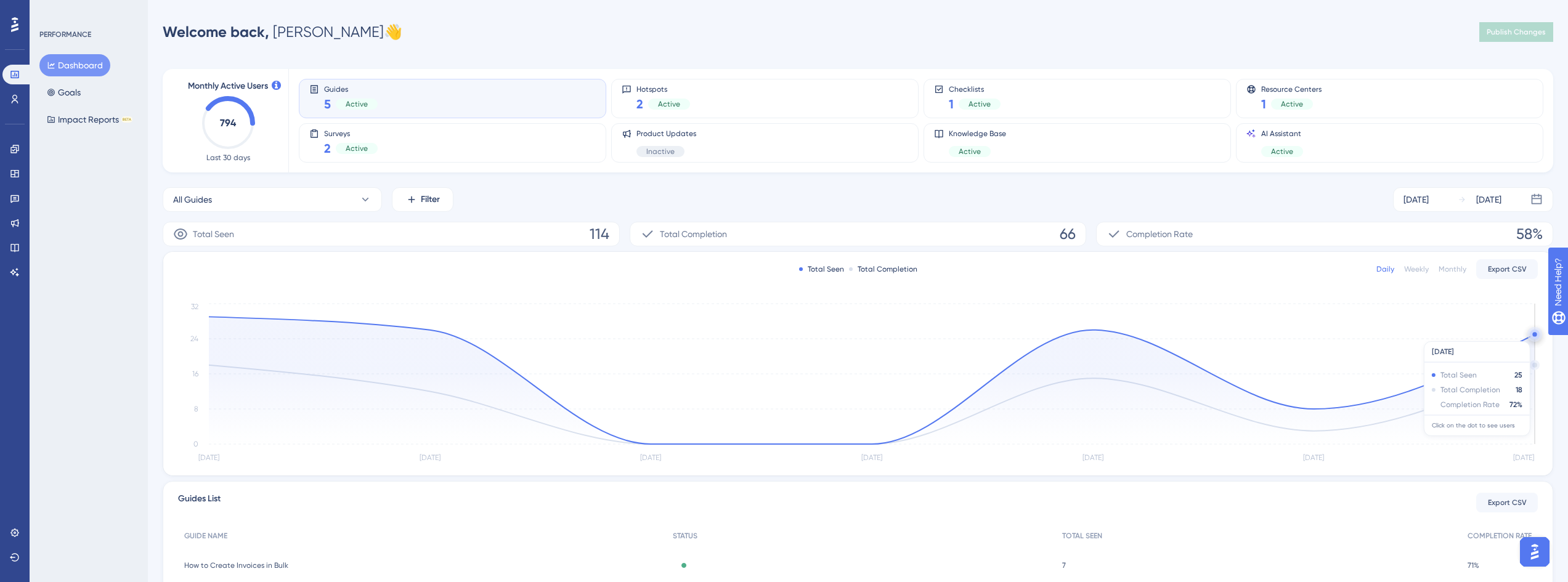
click at [1534, 335] on circle at bounding box center [1534, 334] width 5 height 5
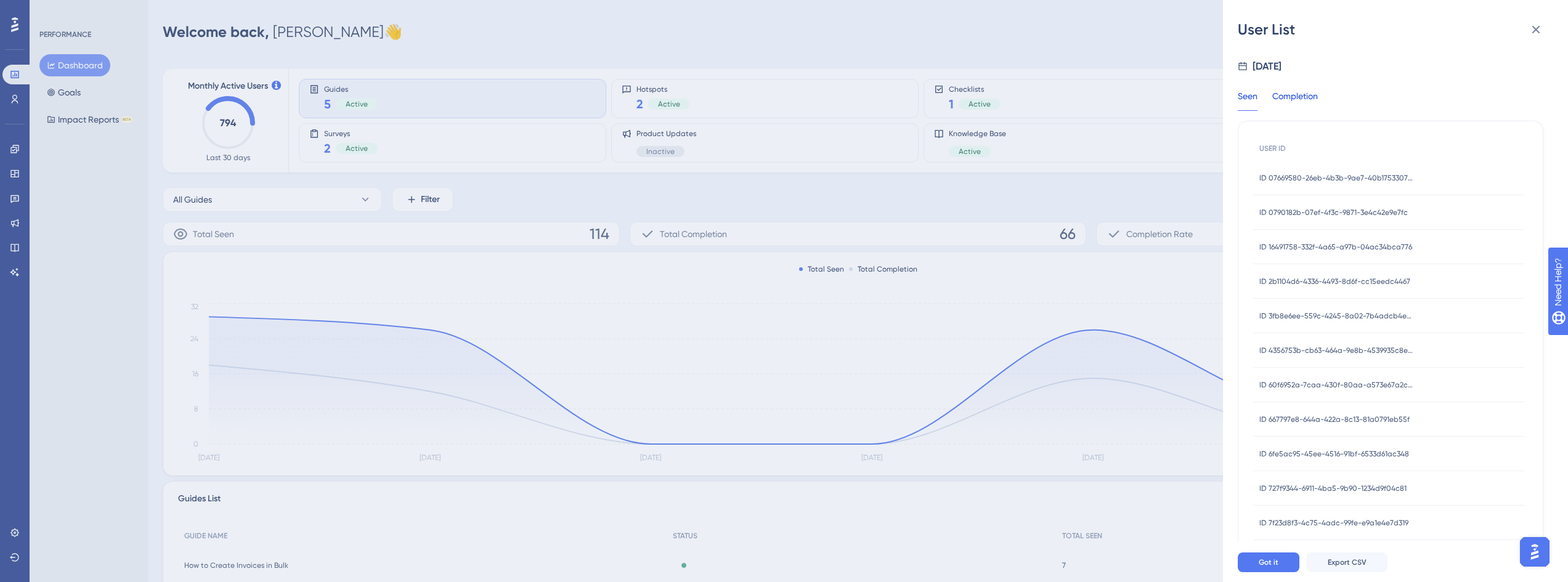
click at [1295, 97] on div "Completion" at bounding box center [1295, 100] width 45 height 22
click at [1532, 30] on icon at bounding box center [1536, 30] width 14 height 14
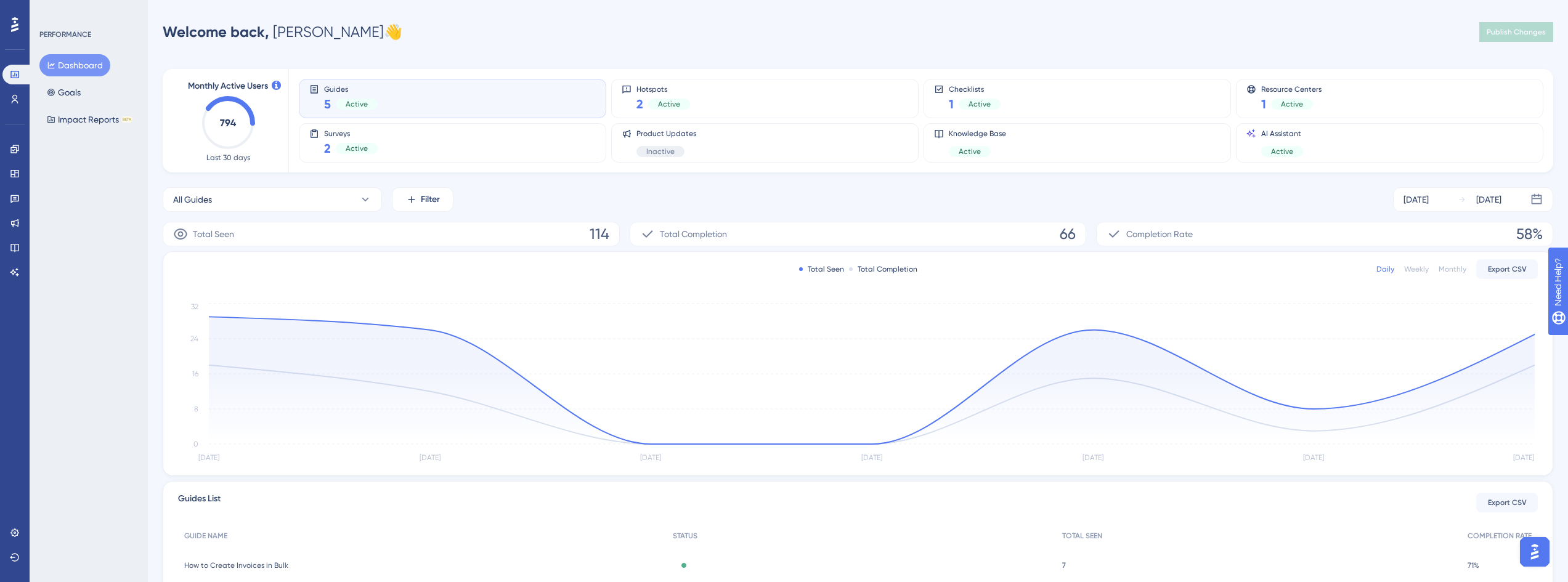
click at [390, 99] on div "Guides 5 Active" at bounding box center [452, 98] width 286 height 28
